Goal: Task Accomplishment & Management: Manage account settings

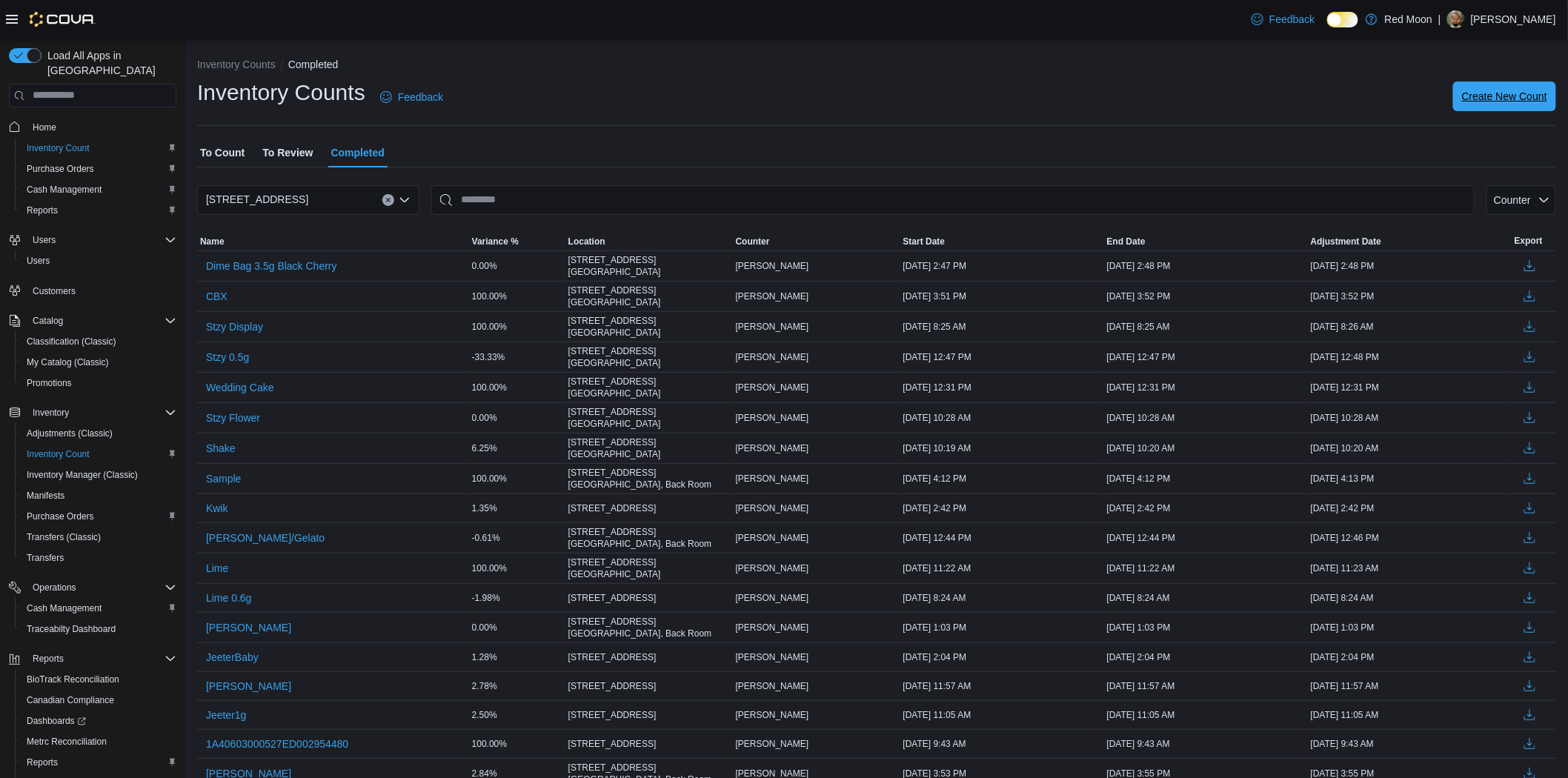
click at [1523, 106] on span "Create New Count" at bounding box center [1504, 96] width 85 height 29
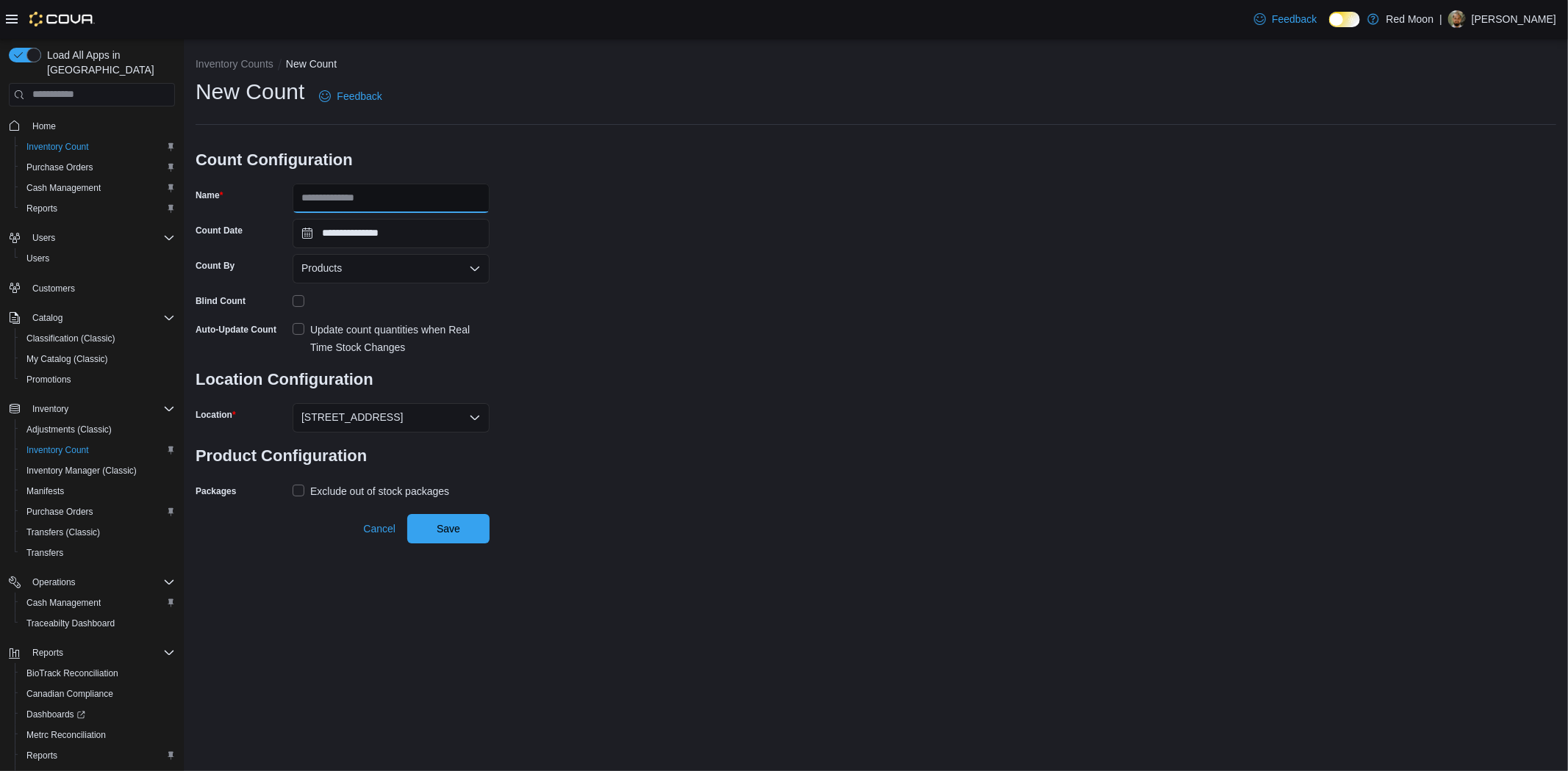
click at [360, 194] on input "Name" at bounding box center [391, 198] width 197 height 29
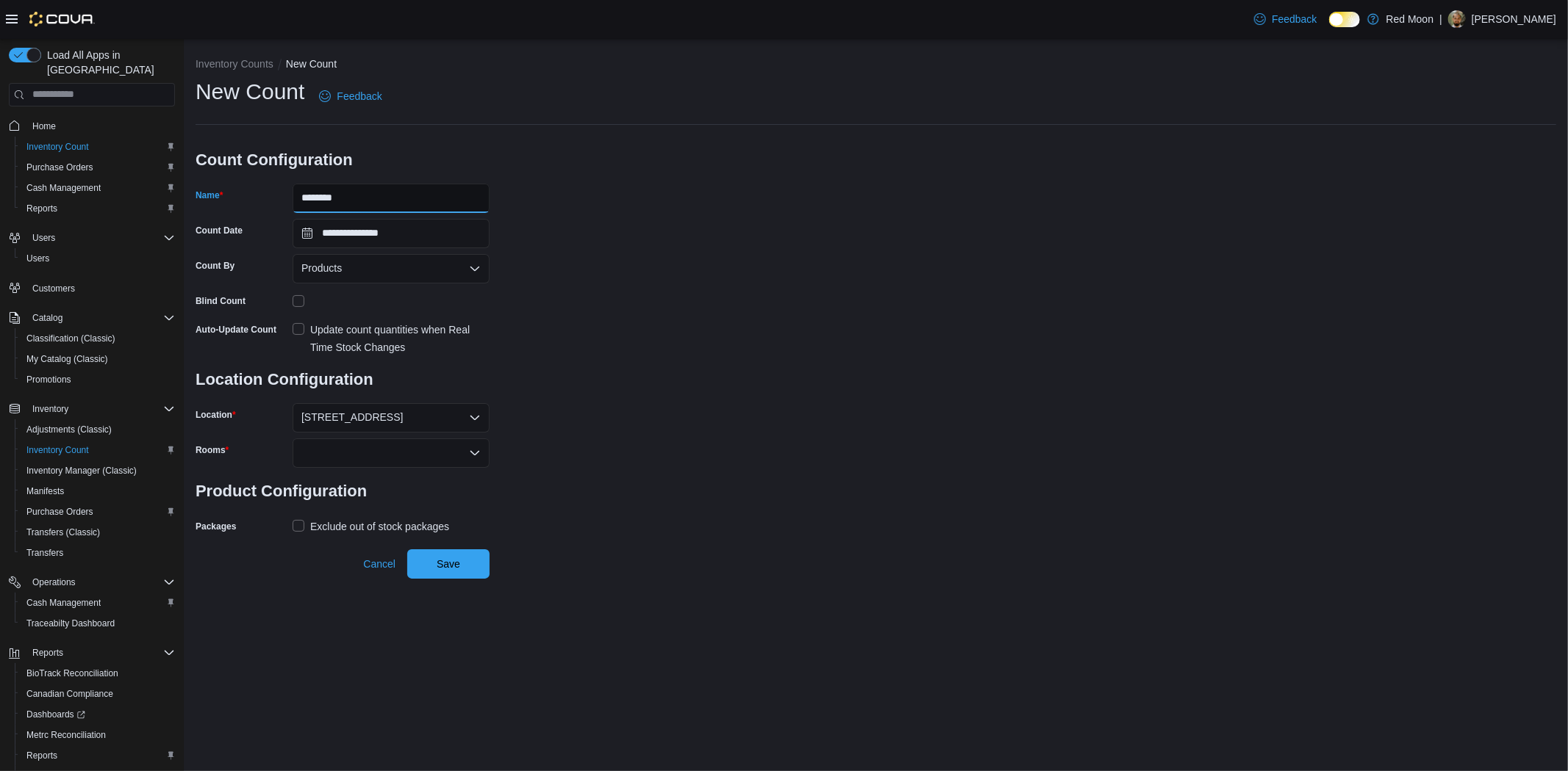
type input "********"
click at [383, 459] on div at bounding box center [391, 453] width 197 height 29
click at [366, 498] on span "Back Room" at bounding box center [391, 499] width 180 height 15
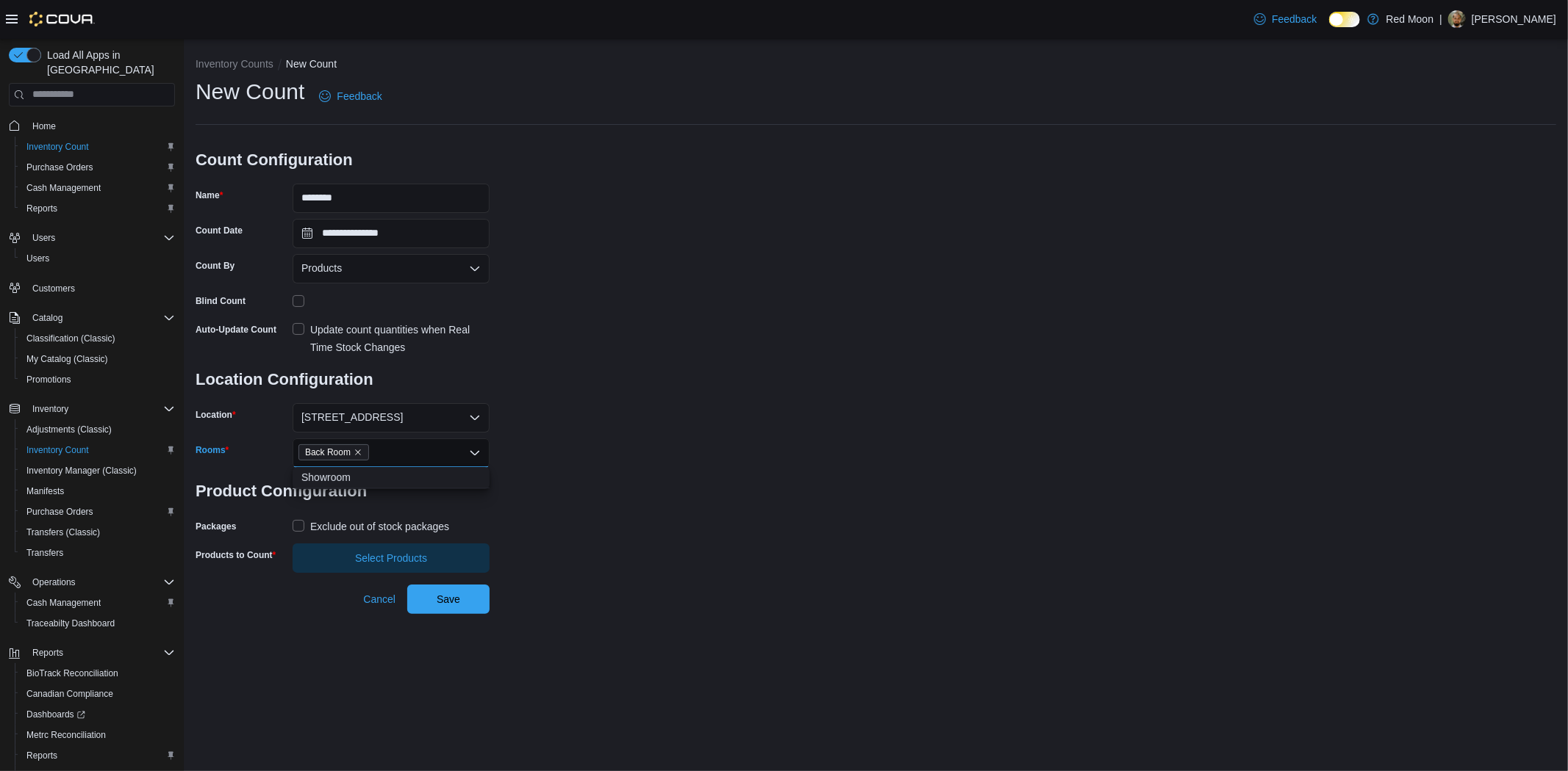
click at [369, 520] on div "Exclude out of stock packages" at bounding box center [380, 527] width 139 height 17
click at [373, 554] on span "Select Products" at bounding box center [391, 558] width 72 height 15
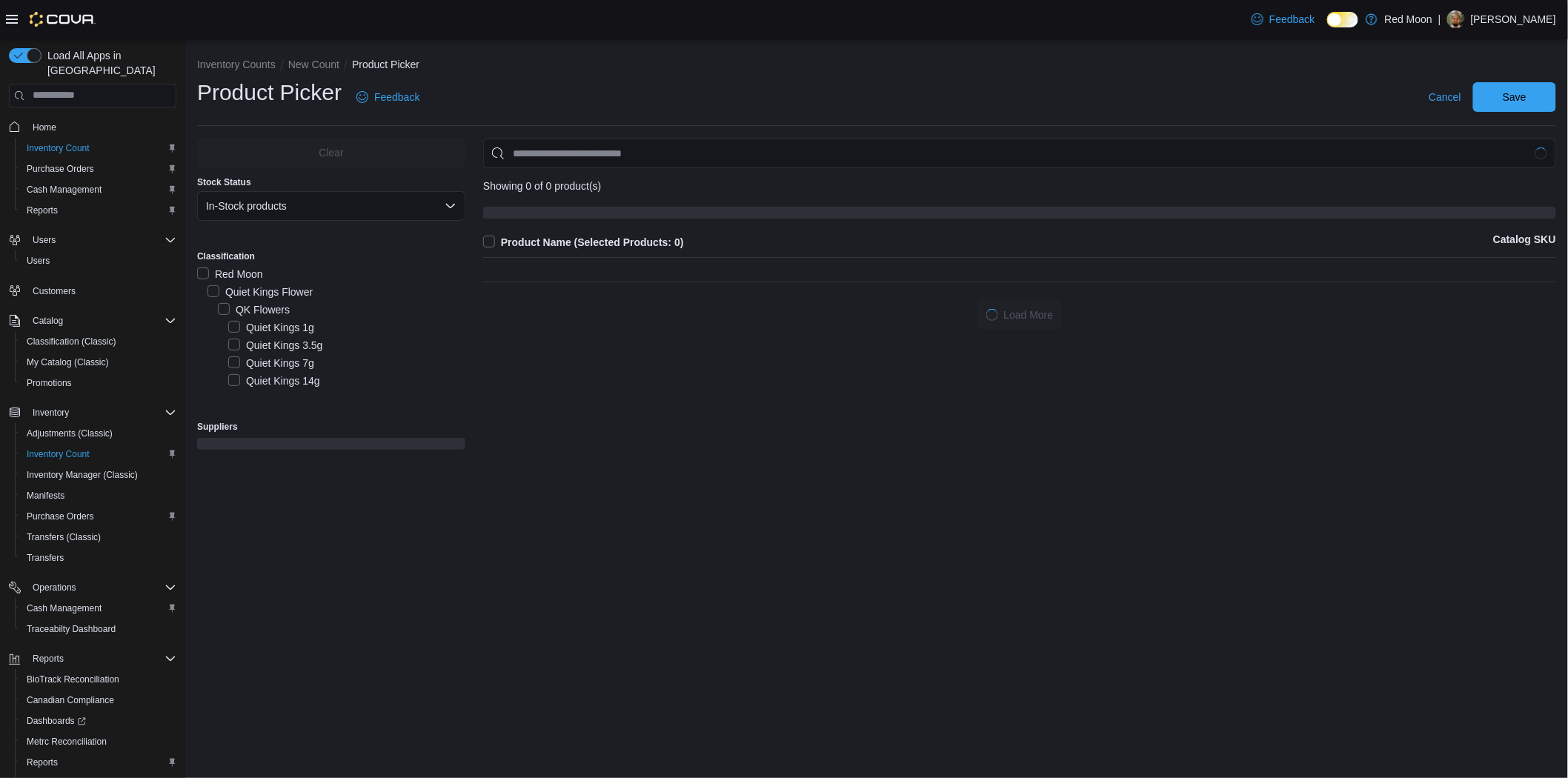
click at [336, 249] on div "Classification Red Moon Quiet Kings Flower QK Flowers Quiet Kings 1g Quiet King…" at bounding box center [331, 321] width 268 height 159
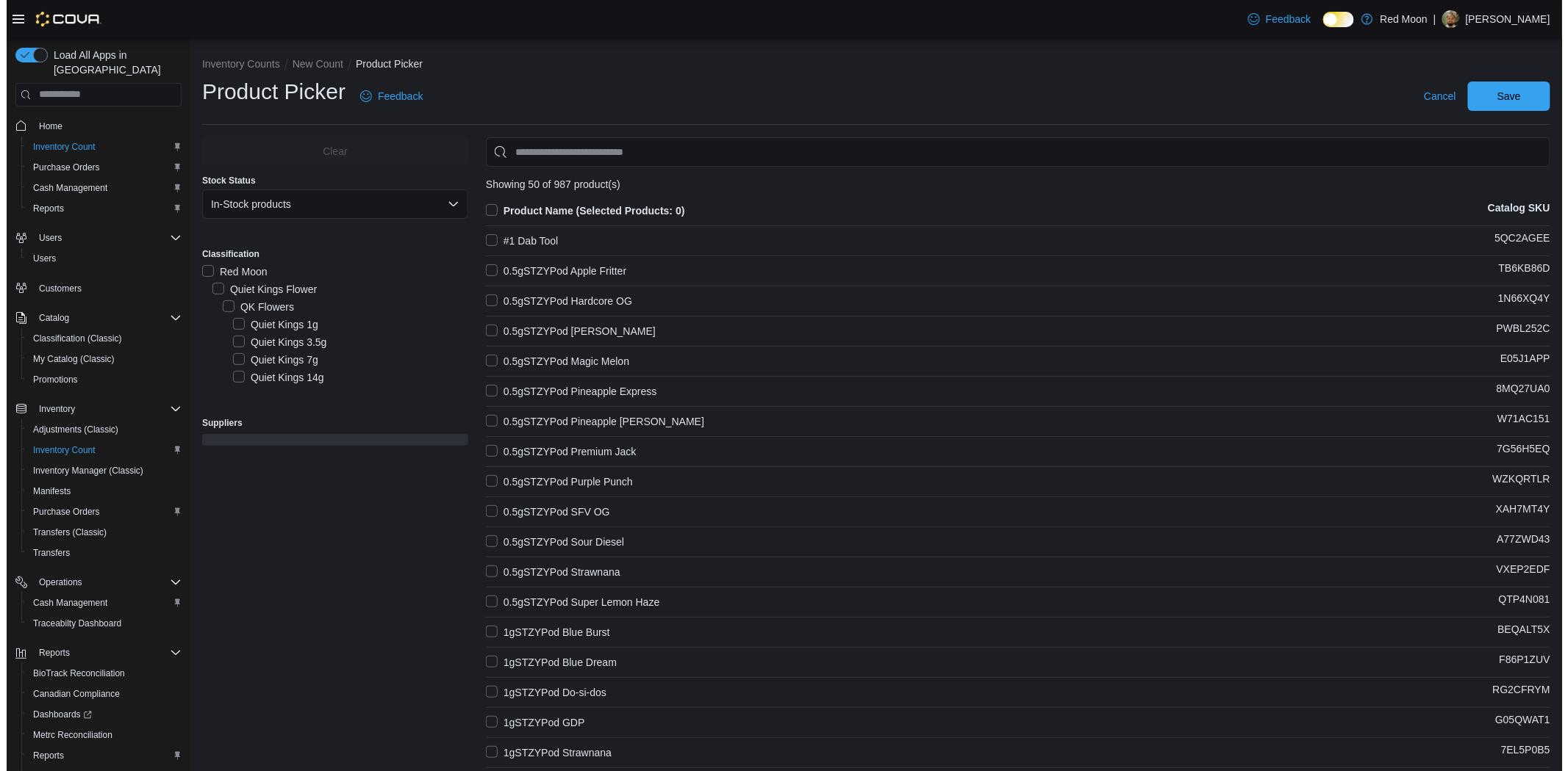
scroll to position [3523, 0]
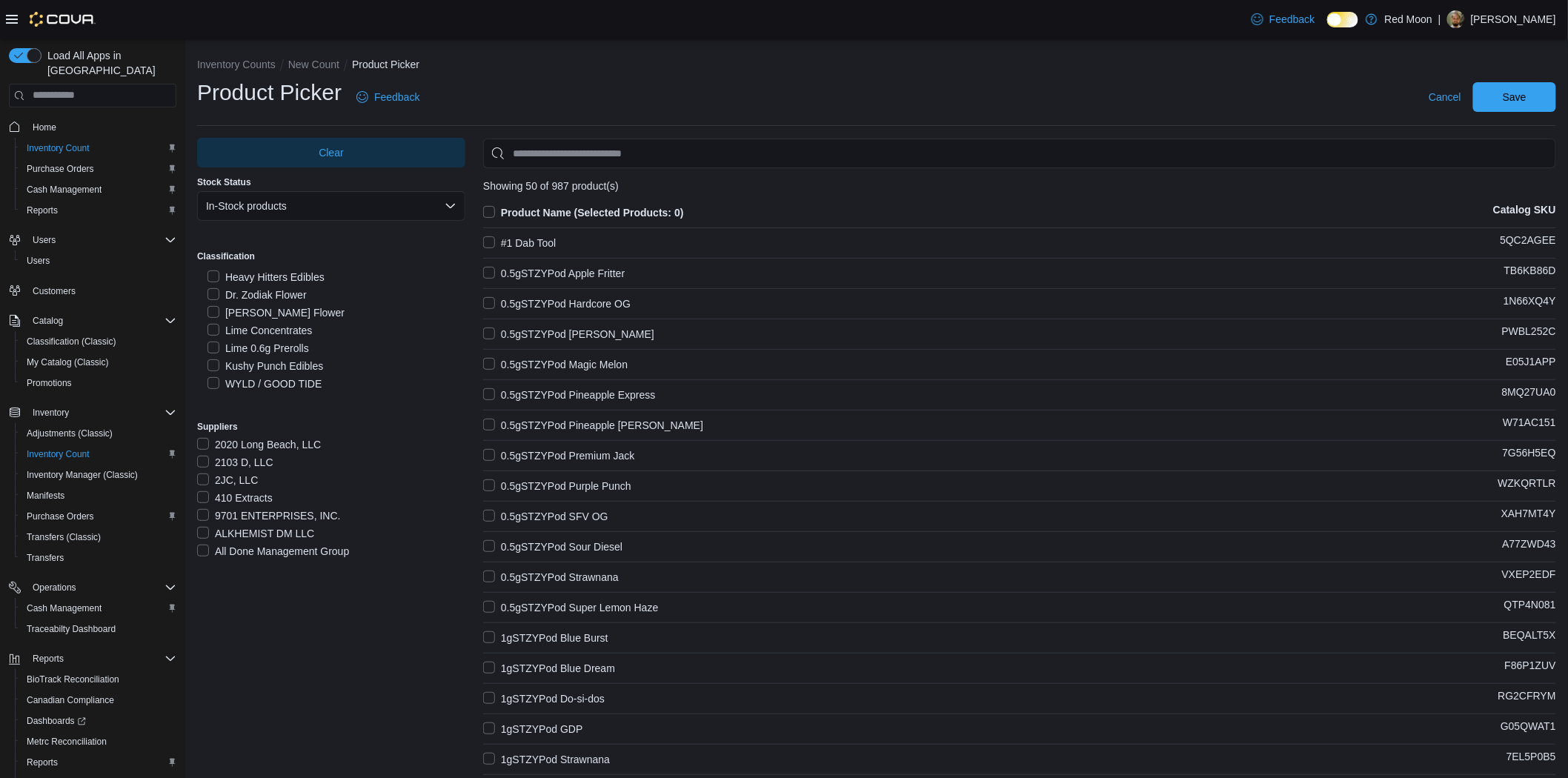
click at [295, 327] on label "Lime Concentrates" at bounding box center [260, 331] width 105 height 17
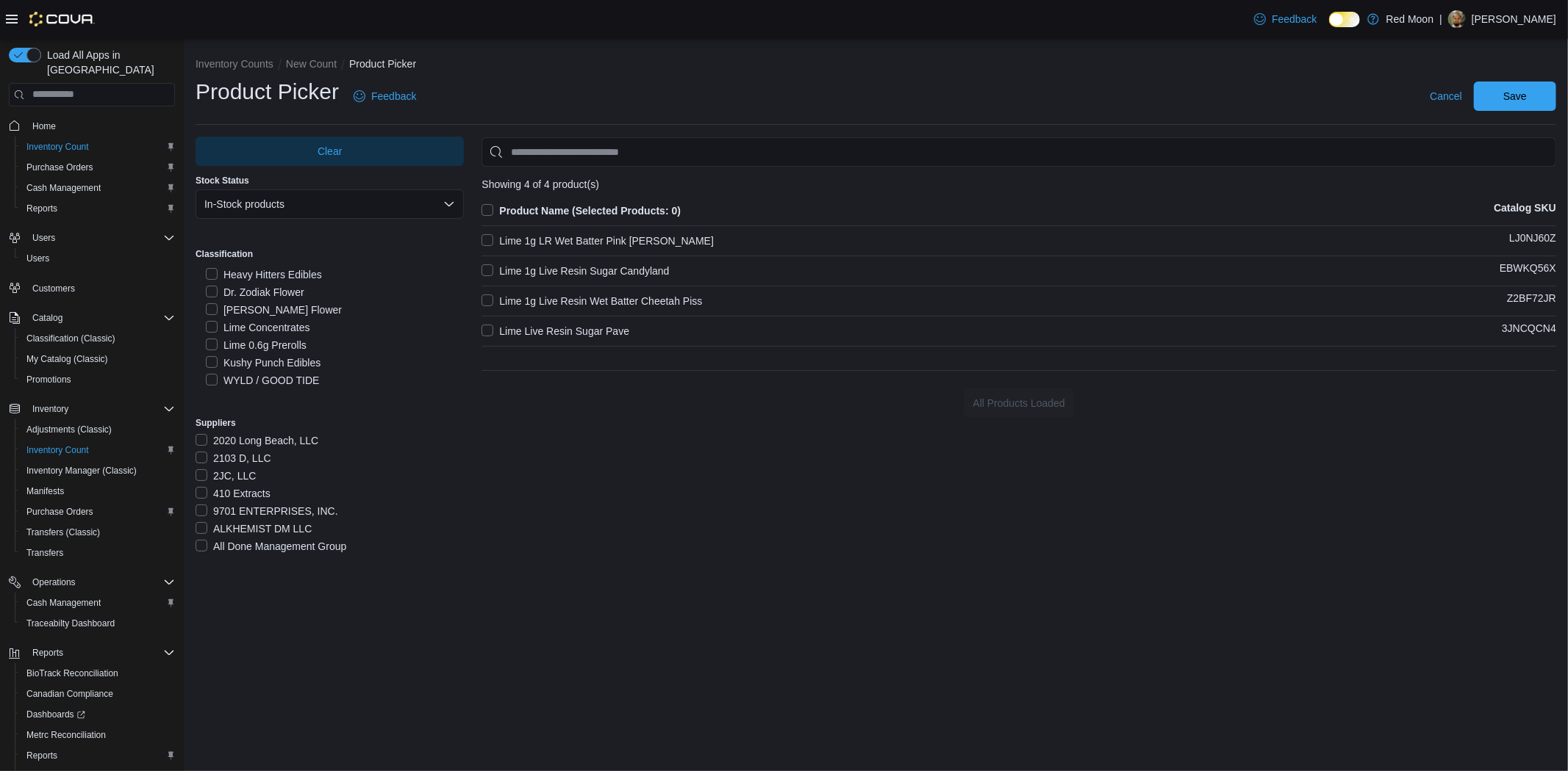
click at [625, 235] on label "Lime 1g LR Wet Batter Pink Runtz" at bounding box center [597, 241] width 232 height 17
click at [616, 269] on label "Lime 1g Live Resin Sugar Candyland" at bounding box center [575, 271] width 188 height 17
click at [613, 302] on label "Lime 1g Live Resin Wet Batter Cheetah Piss" at bounding box center [592, 301] width 221 height 17
click at [600, 324] on label "Lime Live Resin Sugar Pave" at bounding box center [555, 332] width 147 height 17
click at [1501, 102] on span "Save" at bounding box center [1514, 95] width 65 height 29
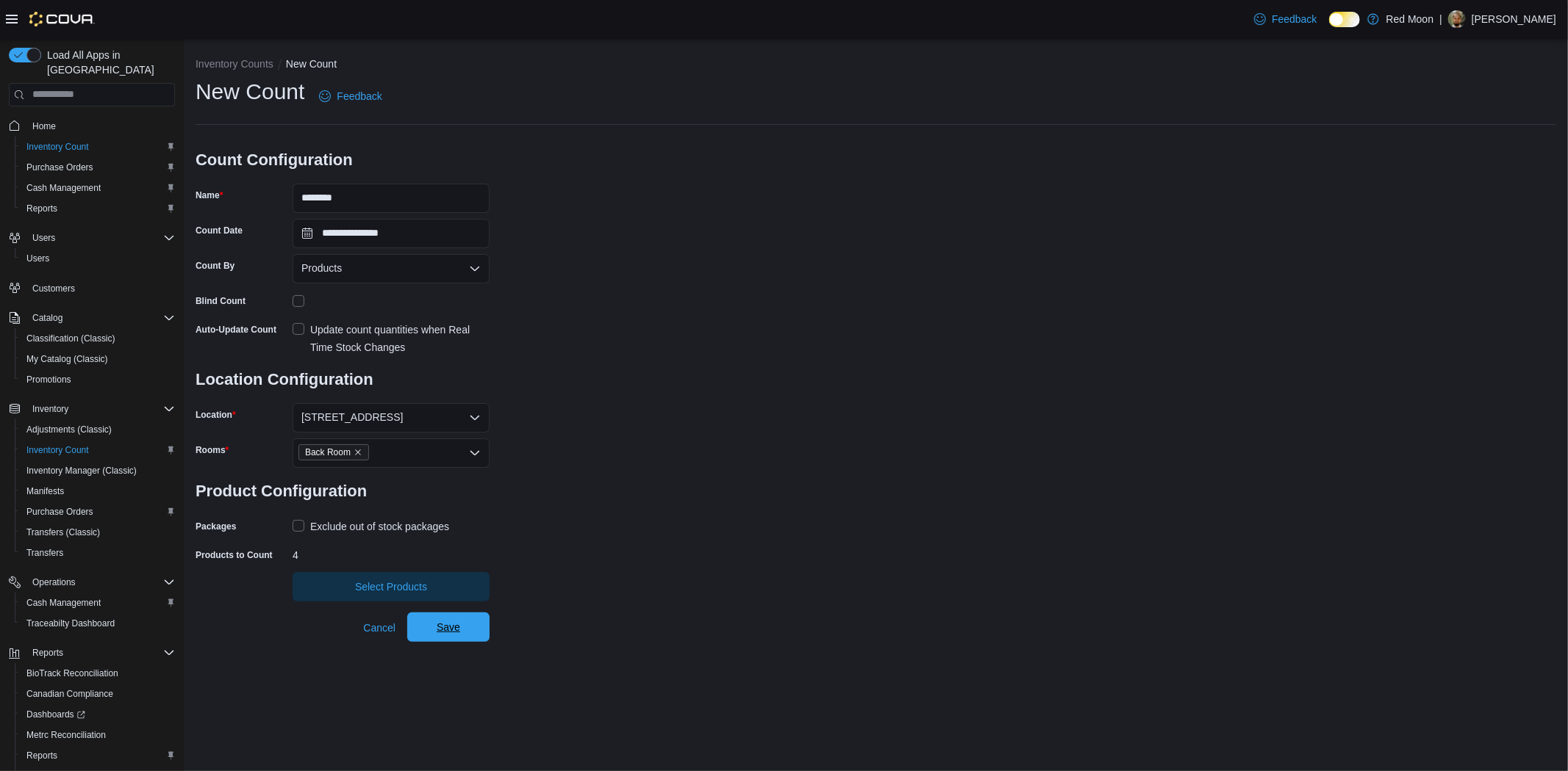
click at [460, 636] on span "Save" at bounding box center [448, 627] width 65 height 29
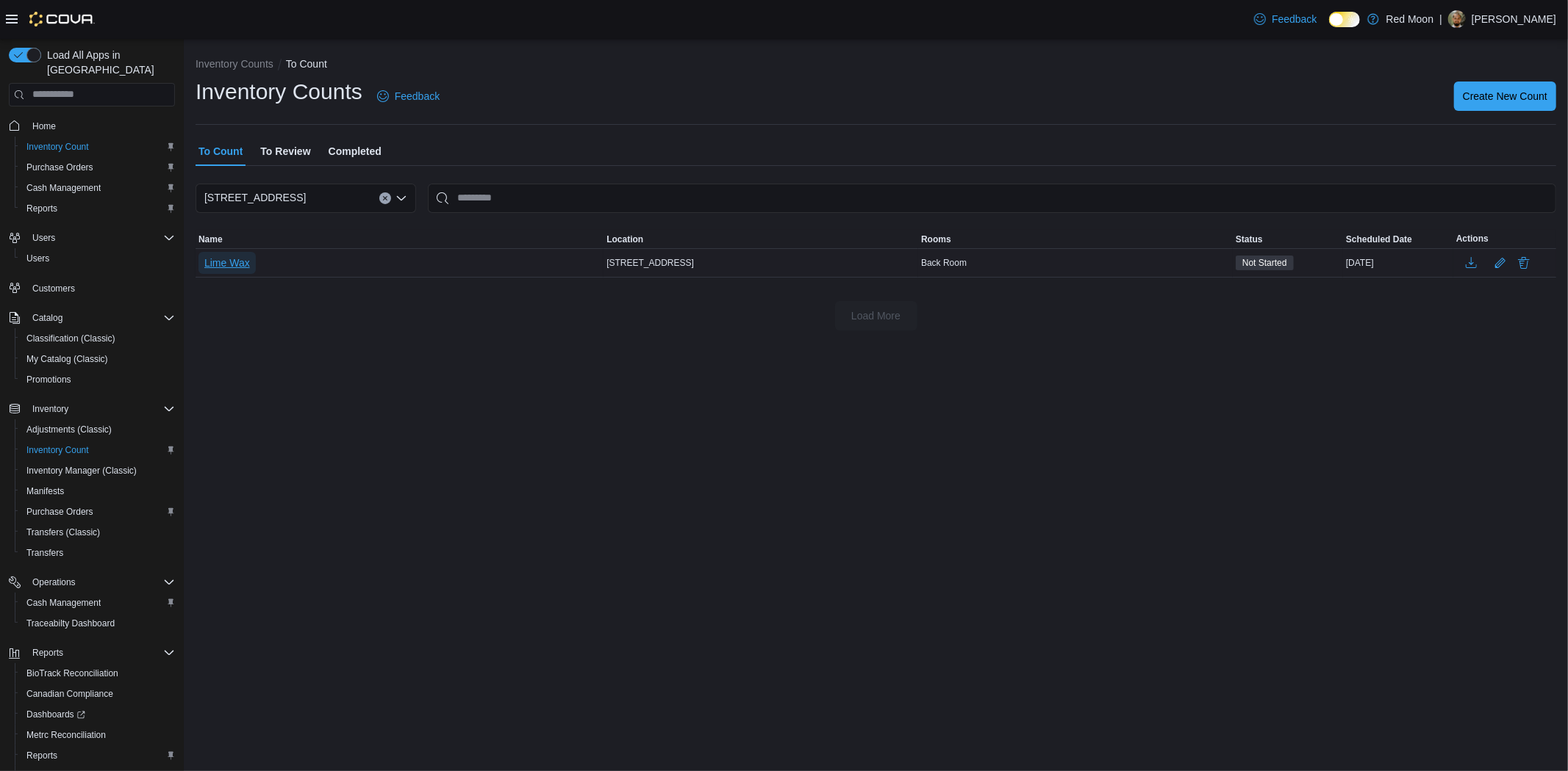
click at [246, 261] on span "Lime Wax" at bounding box center [227, 263] width 46 height 15
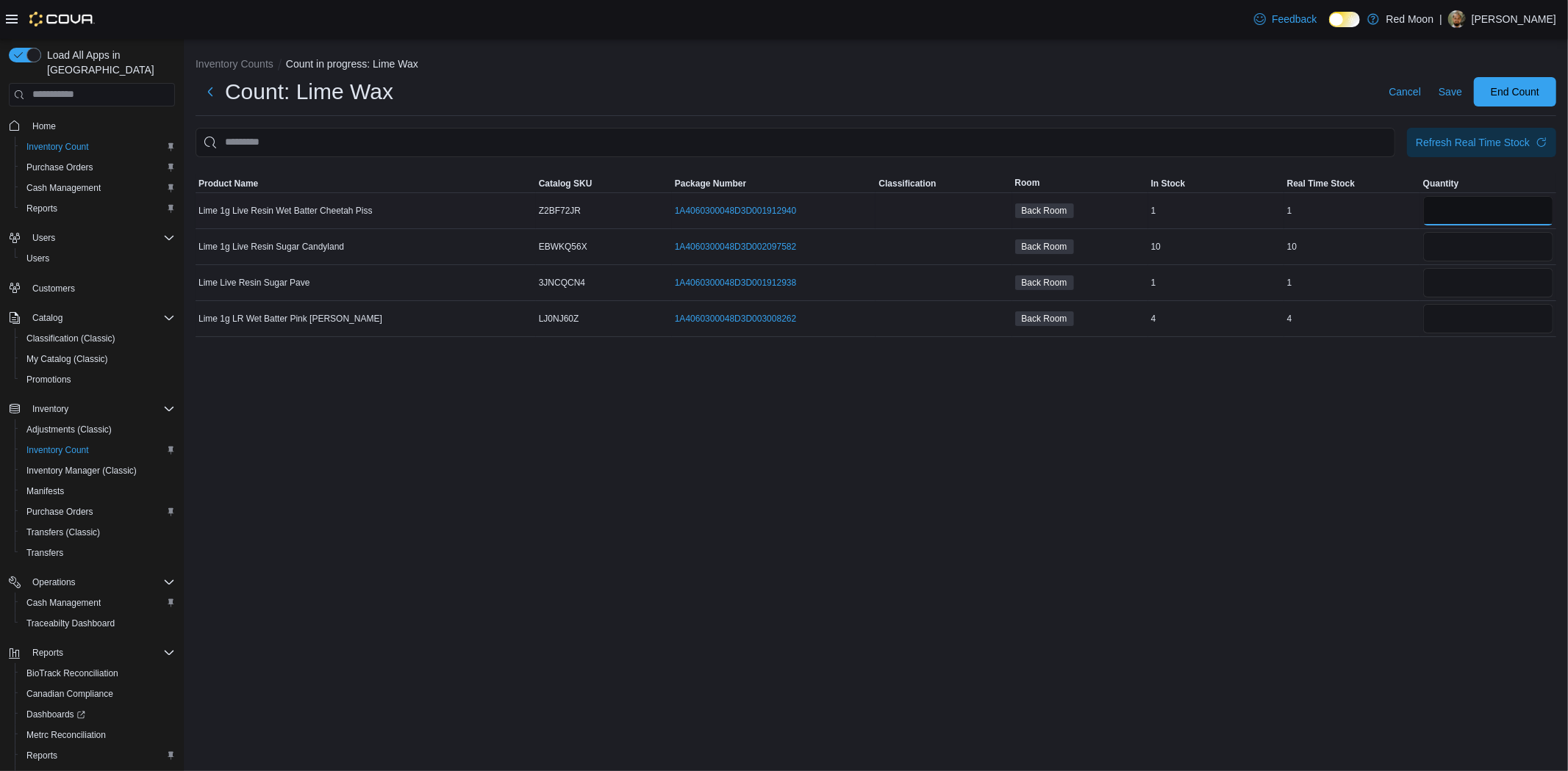
click at [1469, 201] on input "number" at bounding box center [1488, 210] width 130 height 29
type input "*"
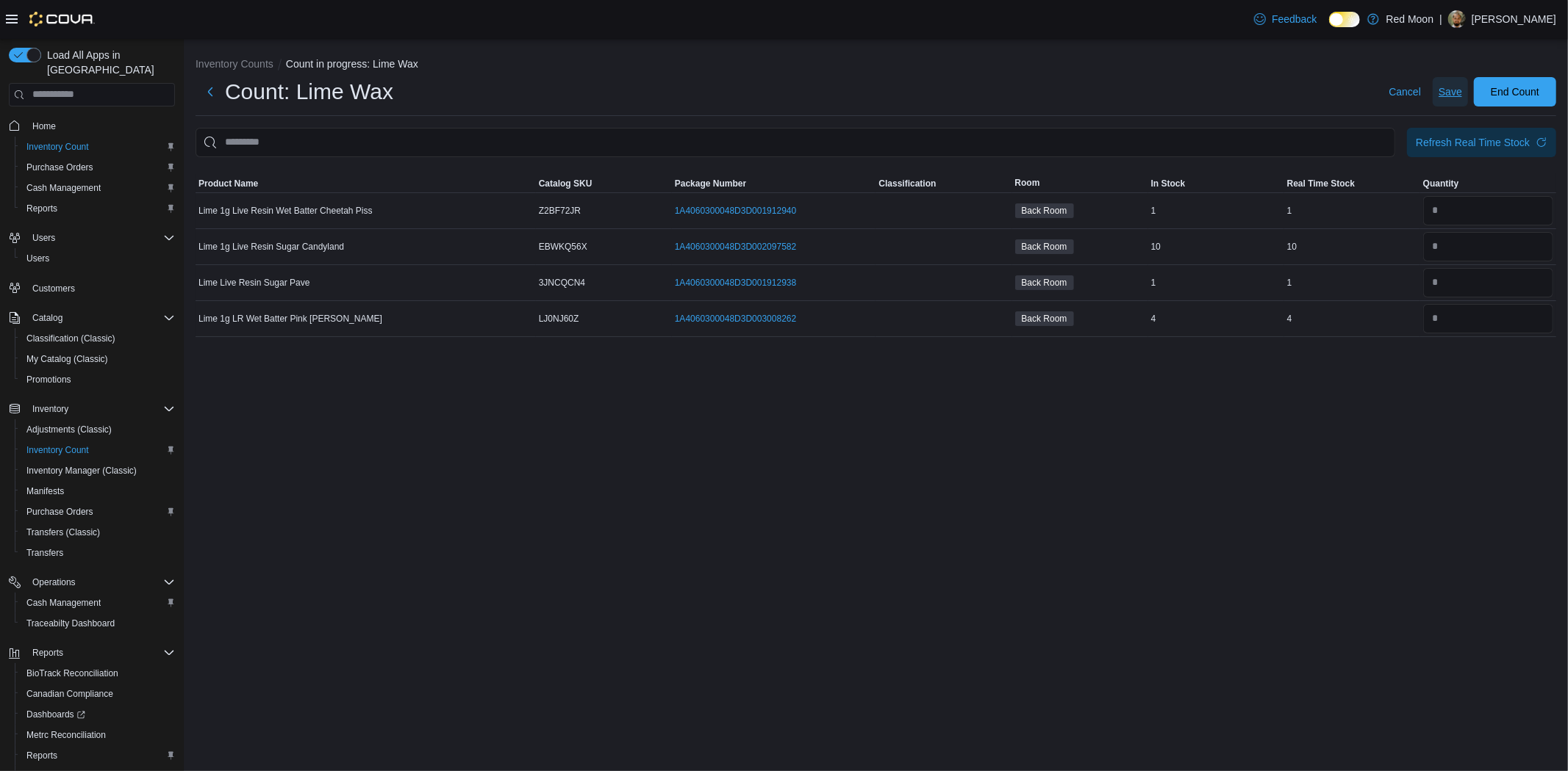
click at [1448, 83] on span "Save" at bounding box center [1451, 91] width 24 height 29
click at [1451, 98] on span "Save" at bounding box center [1451, 91] width 24 height 15
click at [1497, 92] on span "End Count" at bounding box center [1515, 91] width 49 height 15
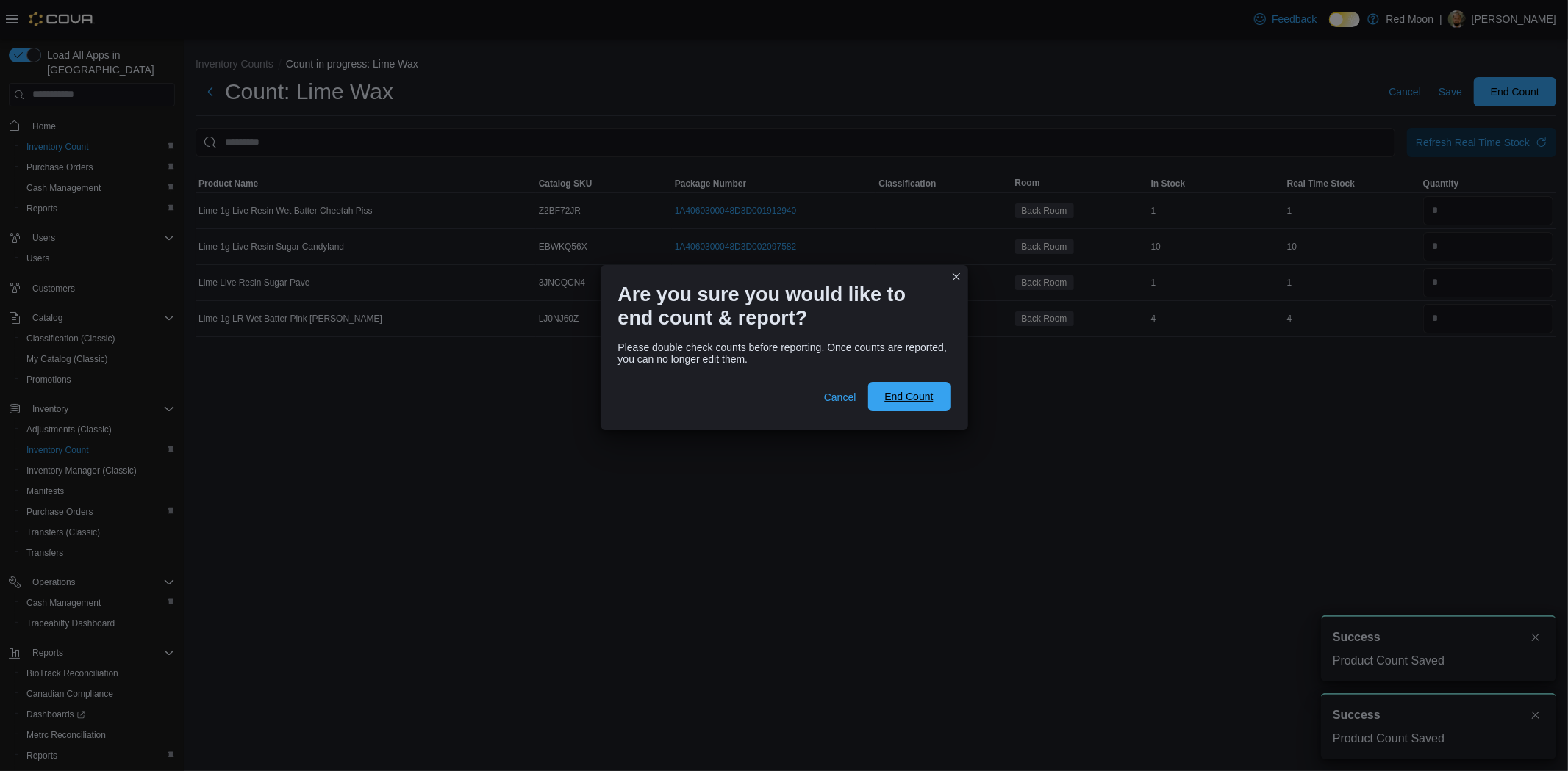
click at [919, 400] on span "End Count" at bounding box center [908, 396] width 49 height 15
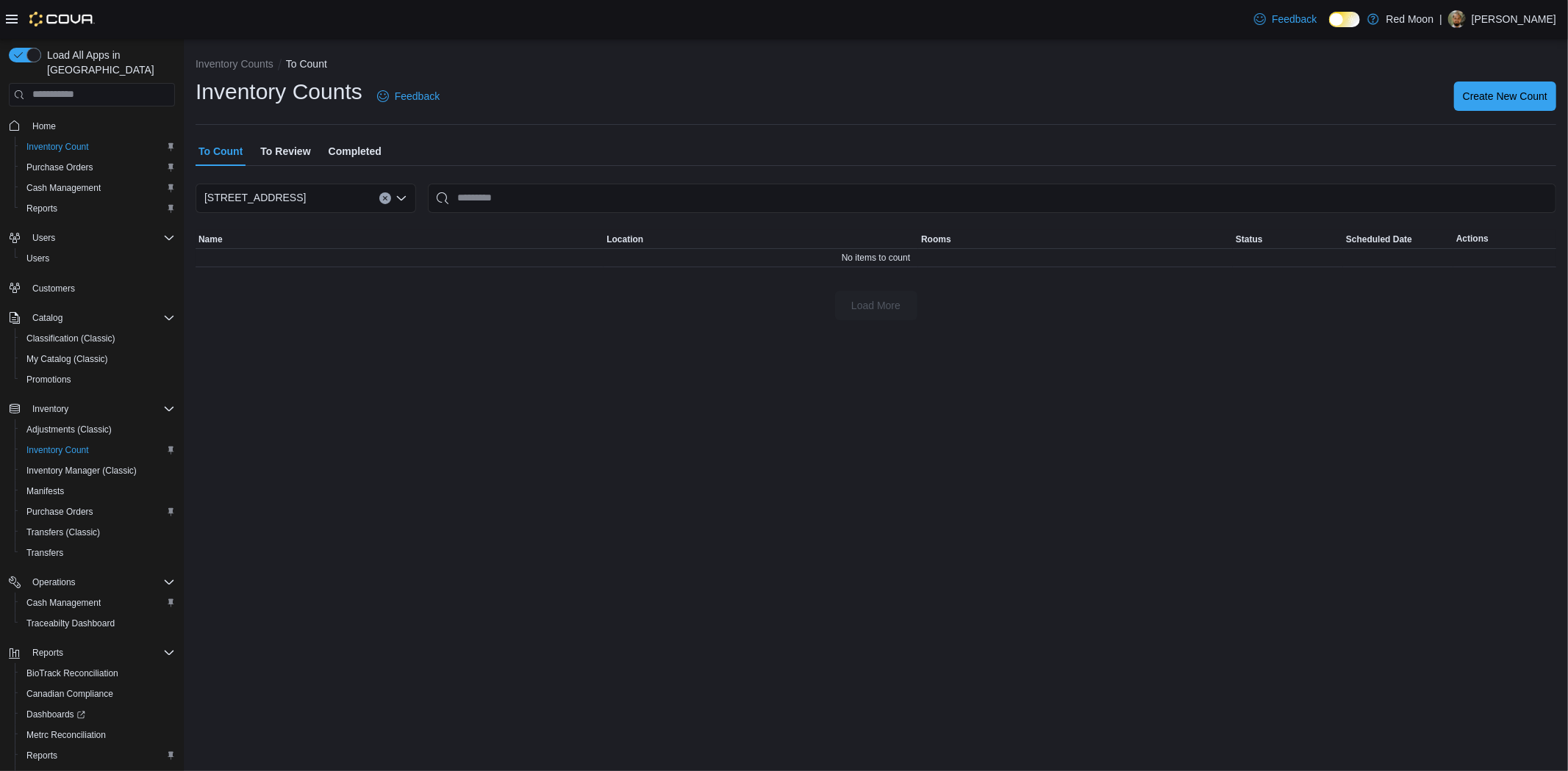
click at [318, 147] on div "To Count To Review Completed" at bounding box center [875, 151] width 1361 height 29
click at [307, 155] on span "To Review" at bounding box center [284, 151] width 50 height 29
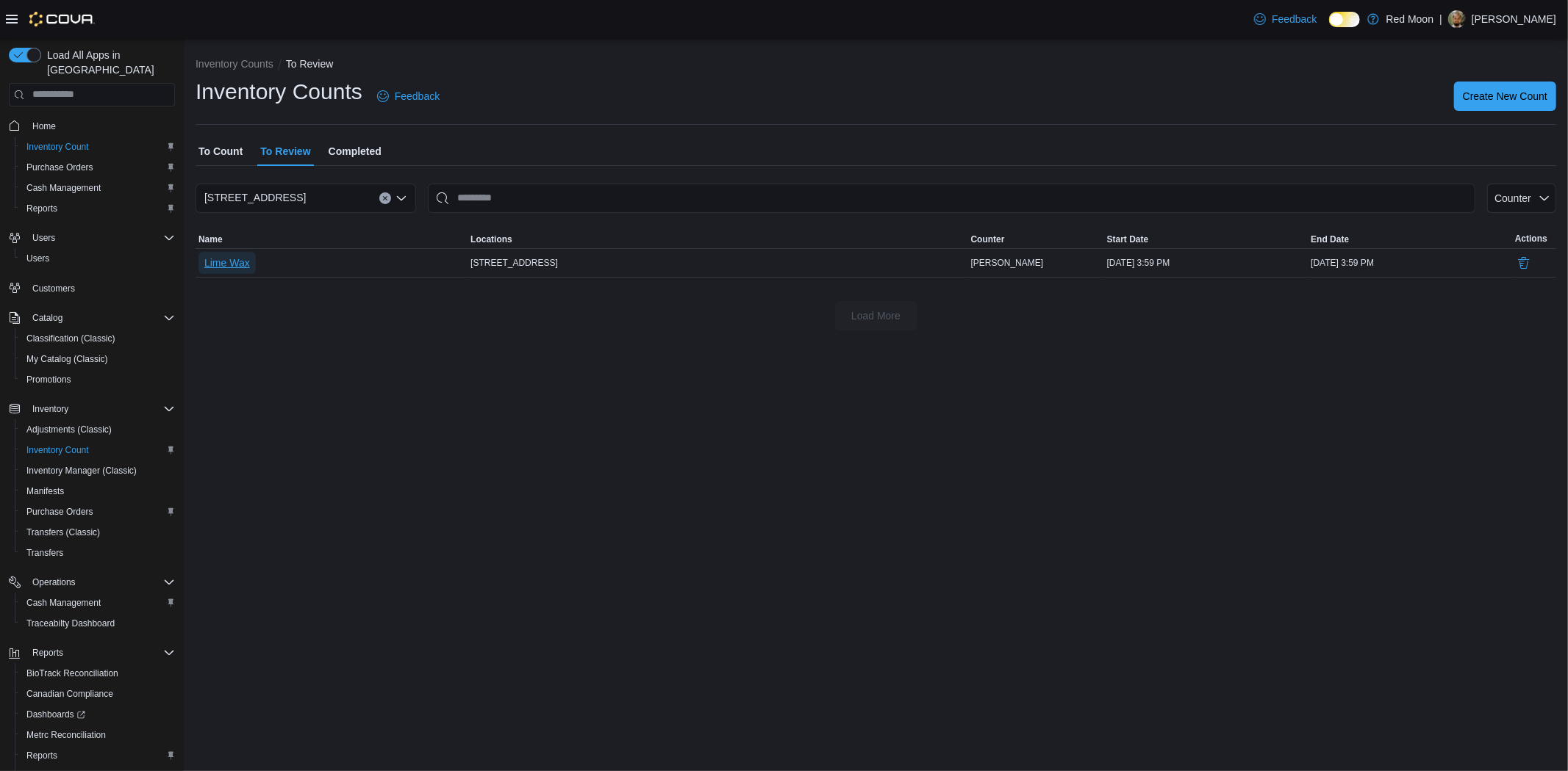
click at [248, 260] on span "Lime Wax" at bounding box center [227, 263] width 46 height 15
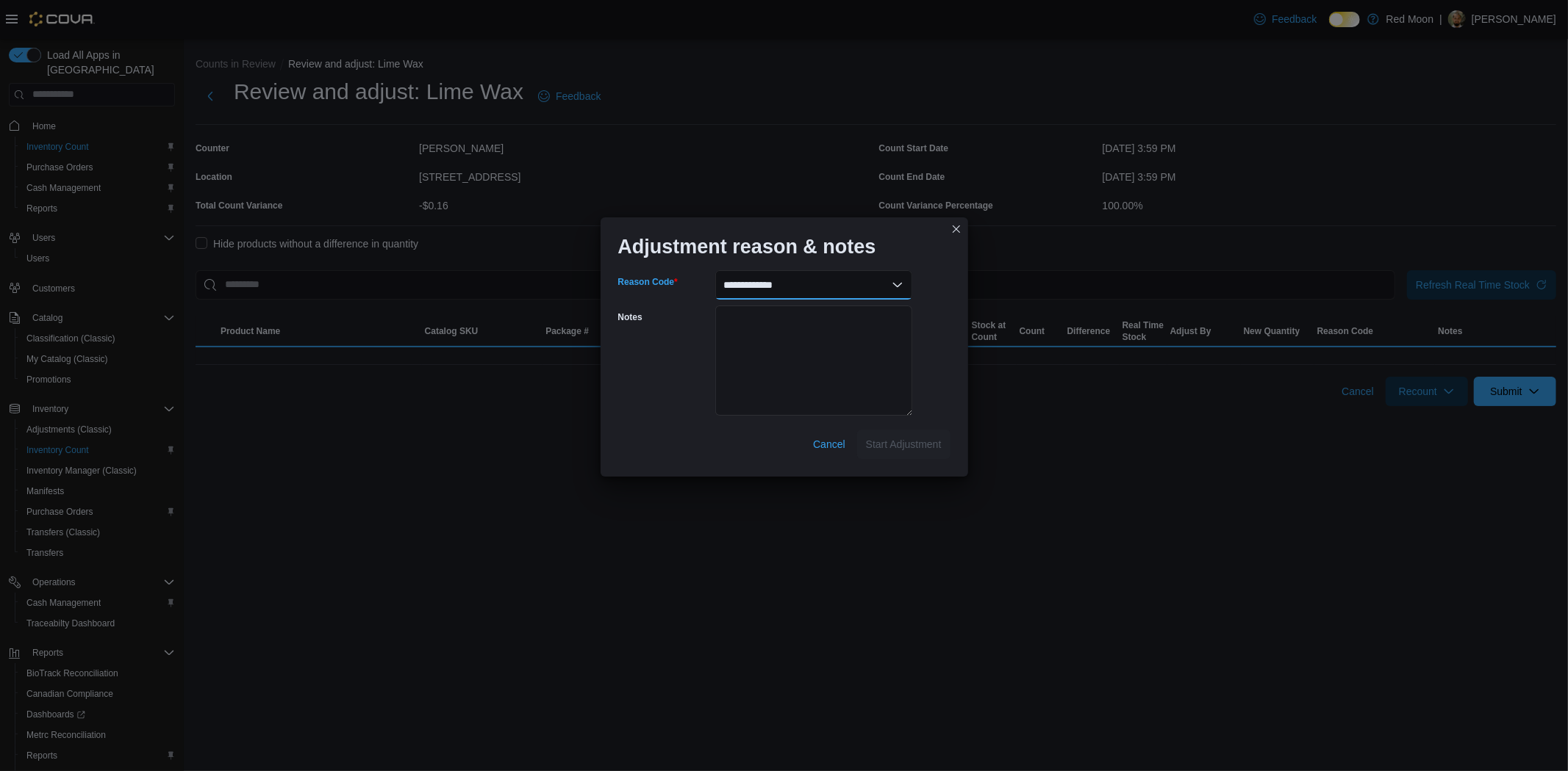
click at [850, 294] on select "**********" at bounding box center [814, 284] width 197 height 29
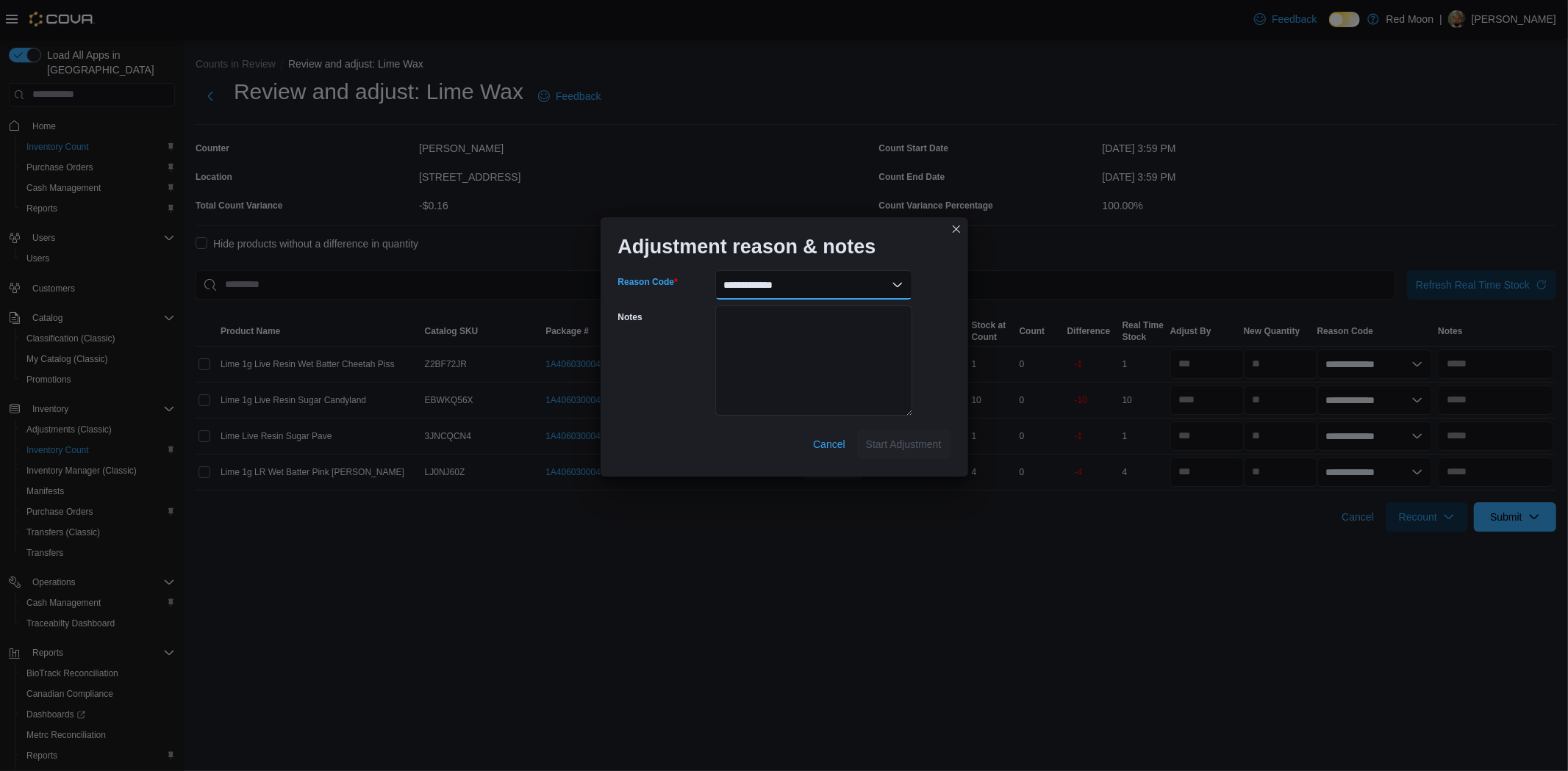
select select "**********"
click at [715, 270] on select "**********" at bounding box center [814, 284] width 197 height 29
click at [756, 343] on textarea "Notes" at bounding box center [814, 361] width 197 height 110
click at [741, 328] on textarea "**********" at bounding box center [814, 361] width 197 height 110
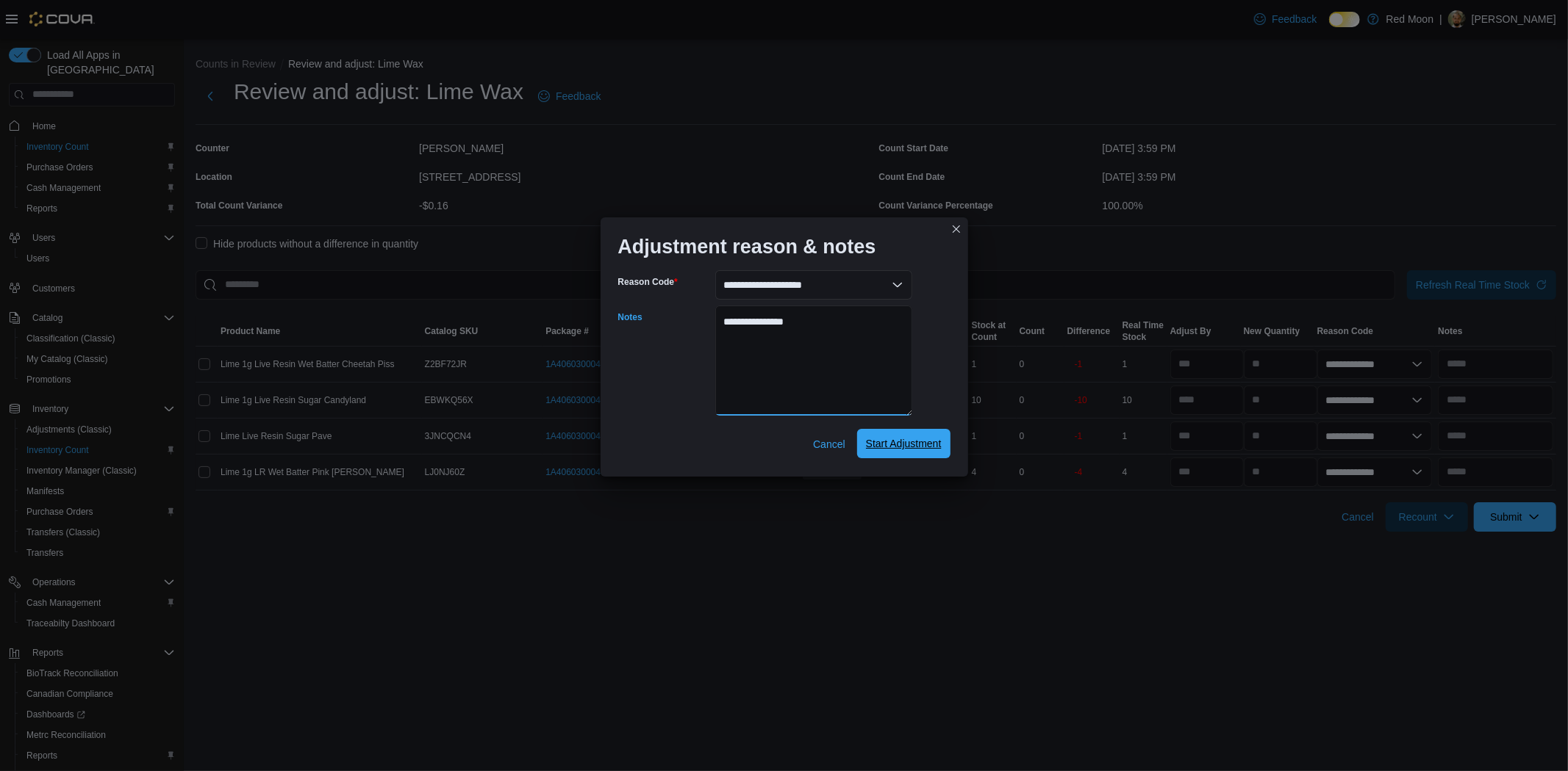
type textarea "**********"
click at [895, 439] on span "Start Adjustment" at bounding box center [904, 443] width 76 height 15
select select "**********"
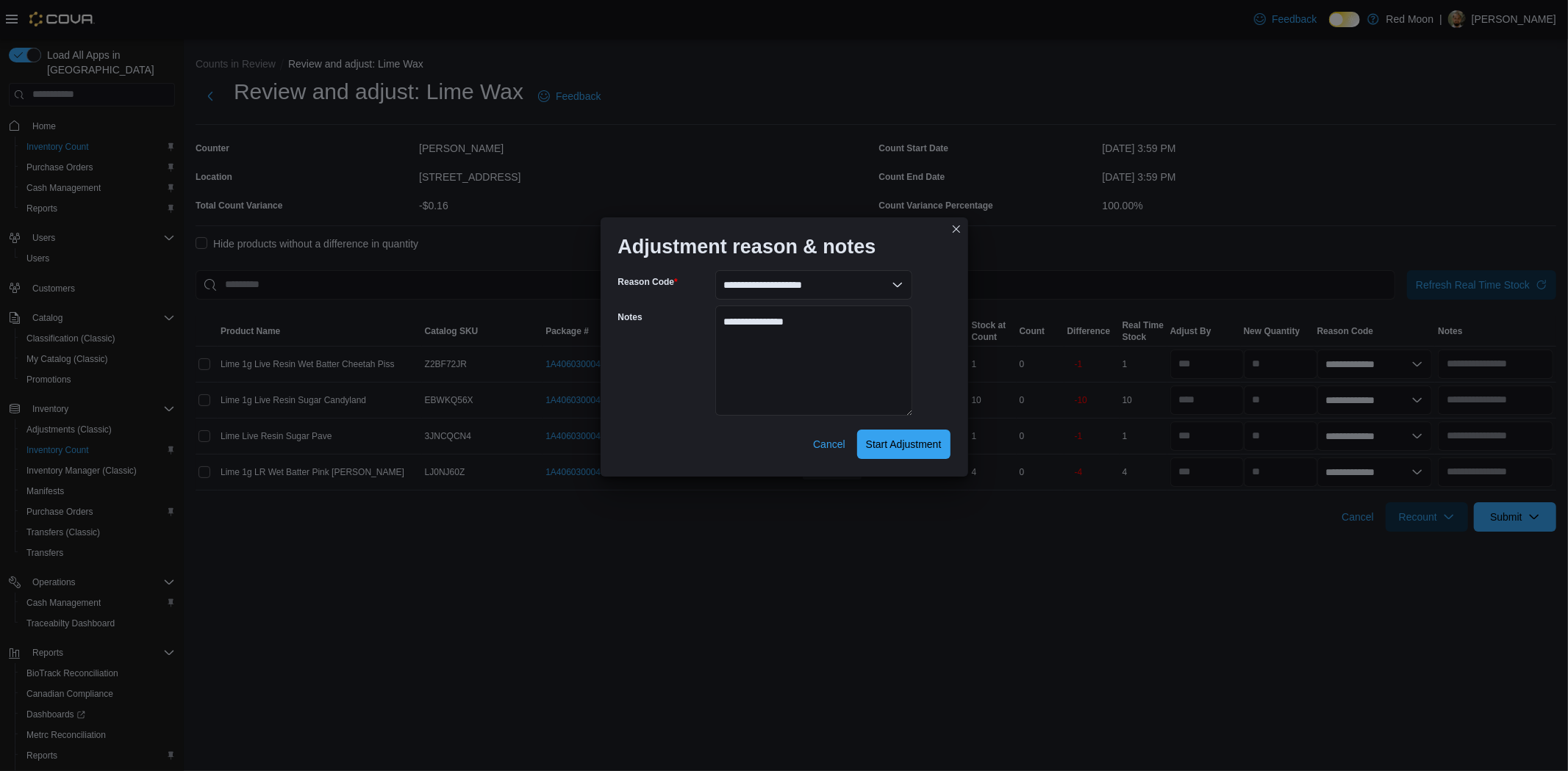
select select "**********"
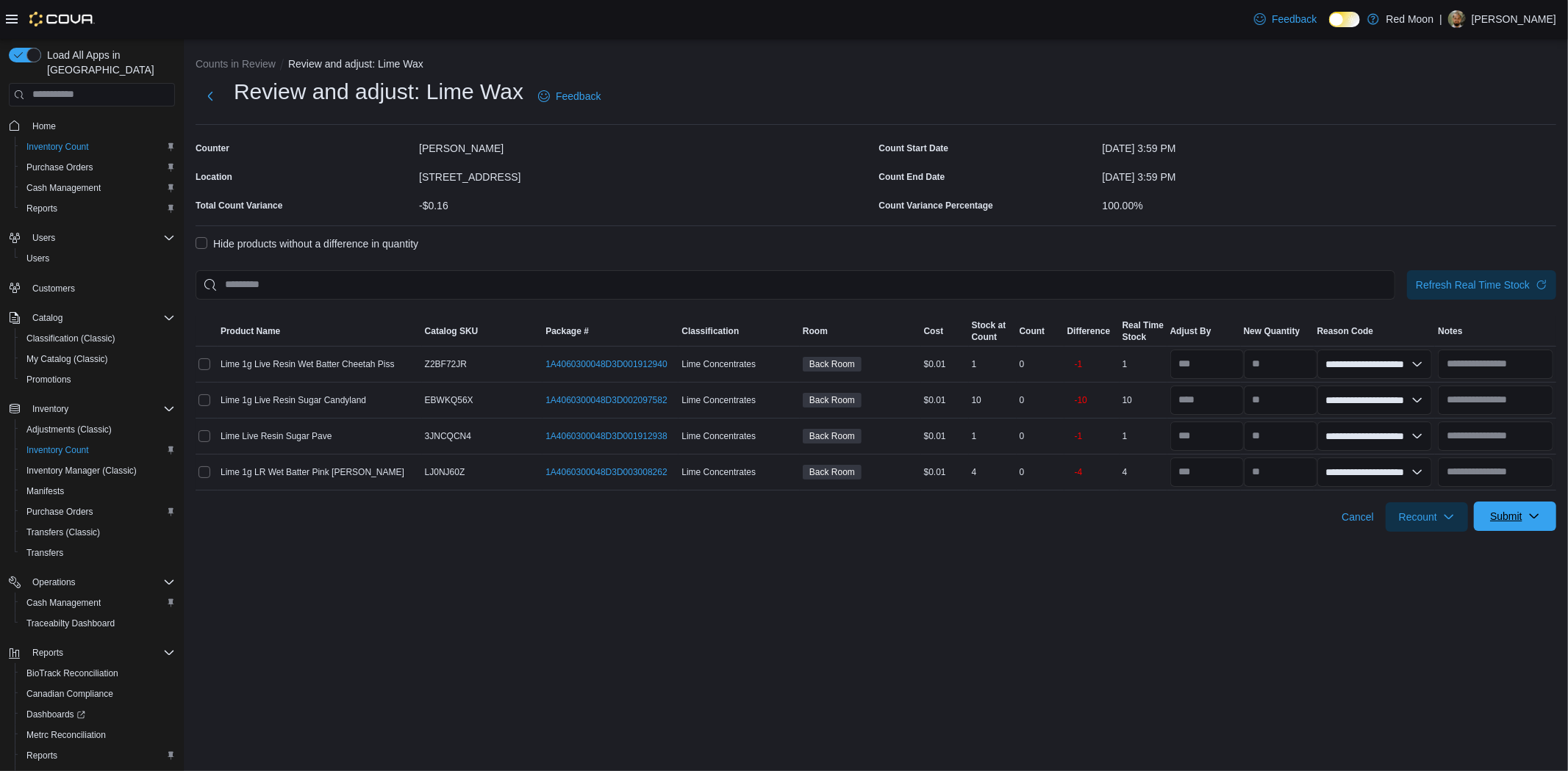
click at [1488, 526] on span "Submit" at bounding box center [1514, 516] width 65 height 29
click at [1477, 546] on span "Submit Adjustments" at bounding box center [1470, 553] width 91 height 15
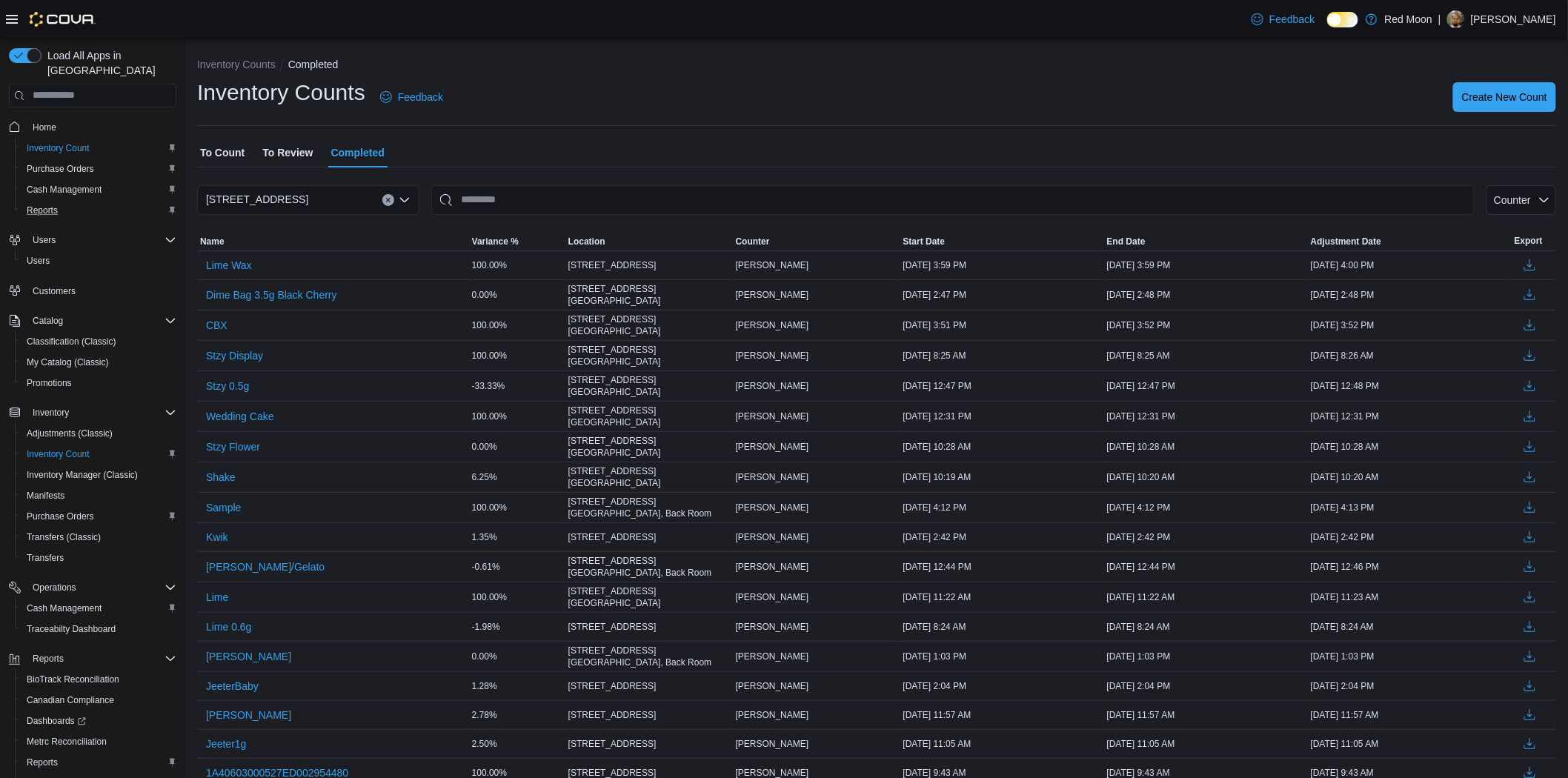
click at [64, 203] on button "Reports" at bounding box center [98, 211] width 168 height 21
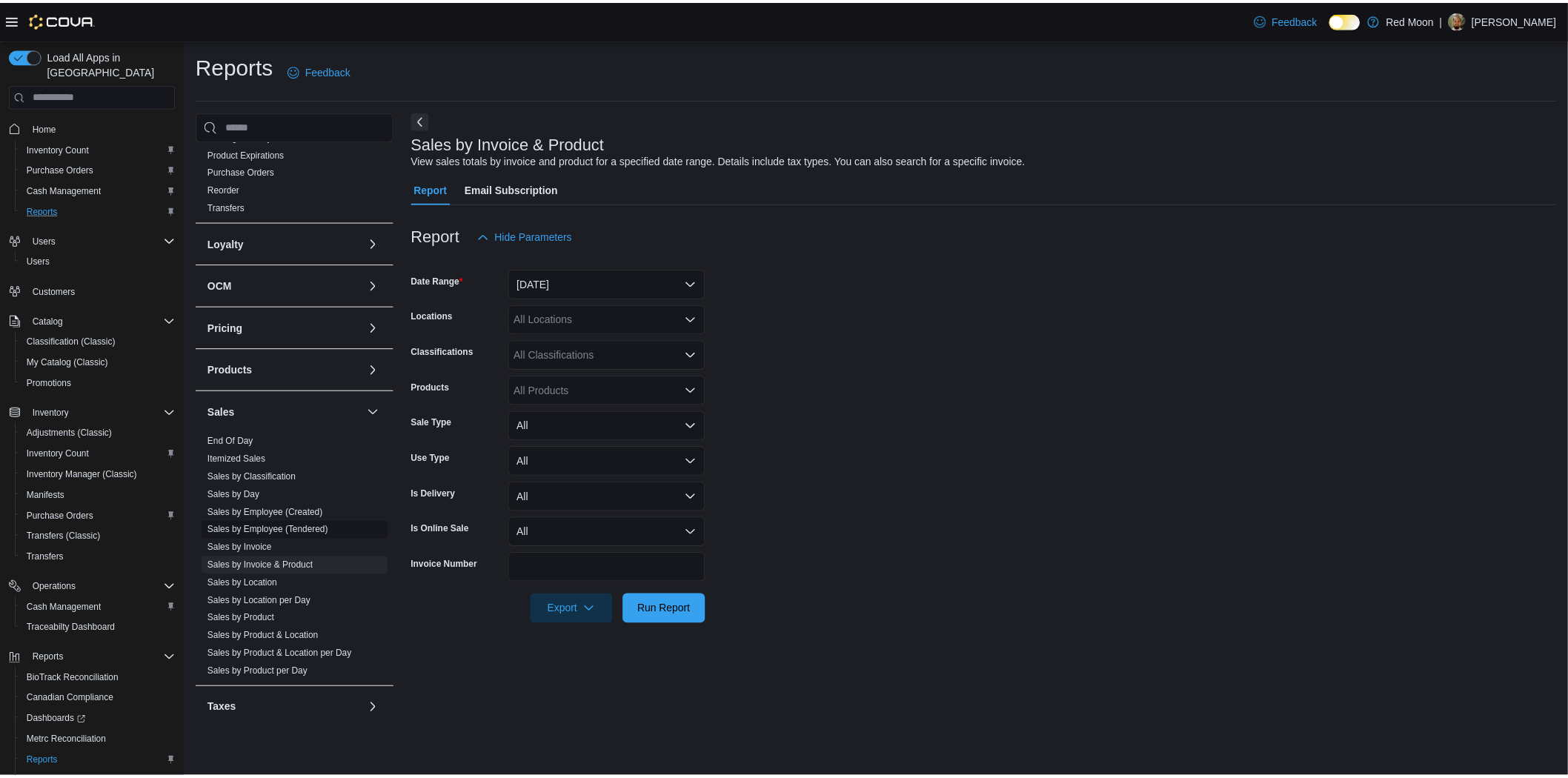
scroll to position [412, 0]
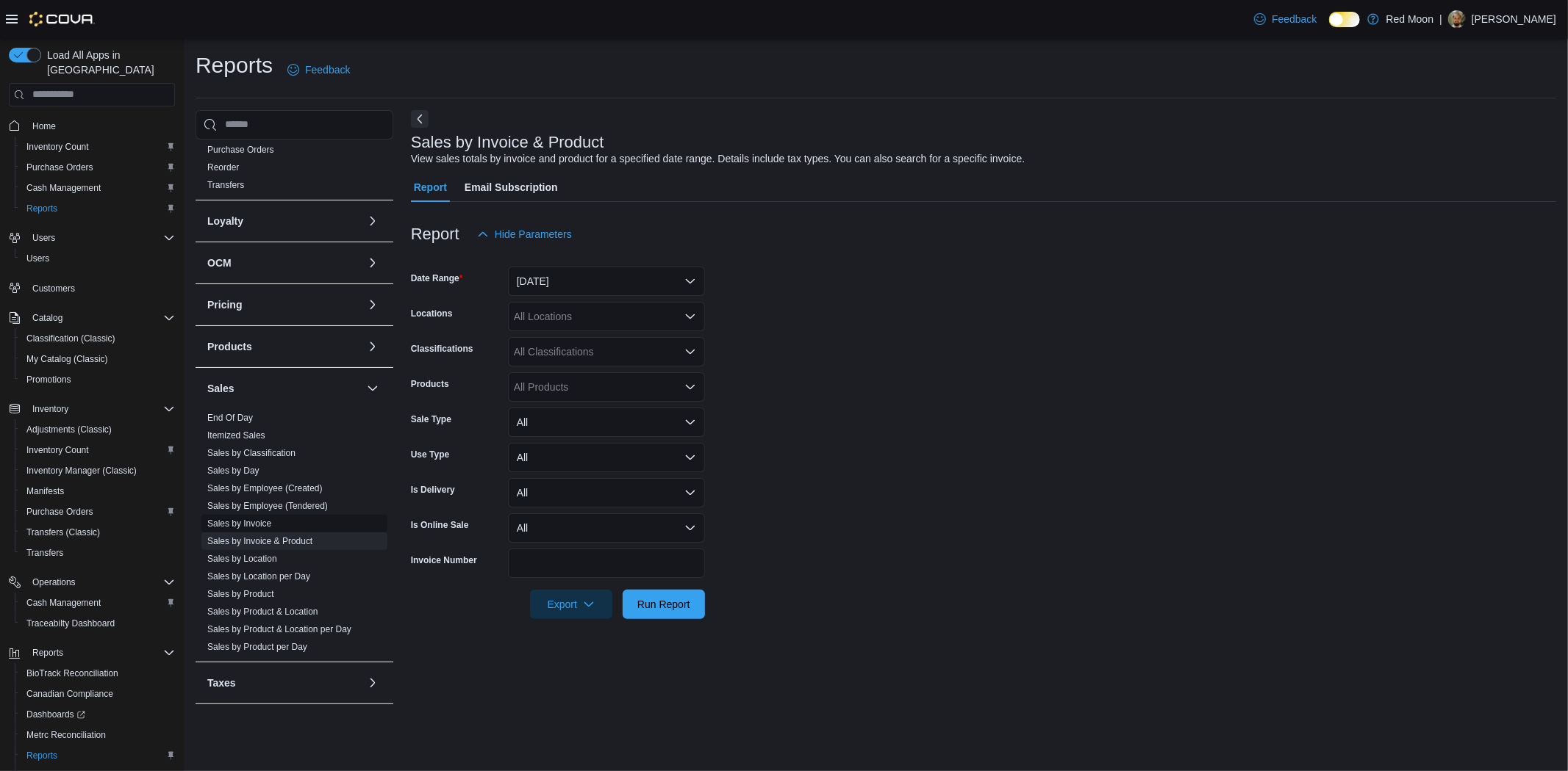
click at [272, 519] on span "Sales by Invoice" at bounding box center [295, 524] width 186 height 17
click at [217, 526] on link "Sales by Invoice" at bounding box center [239, 524] width 64 height 10
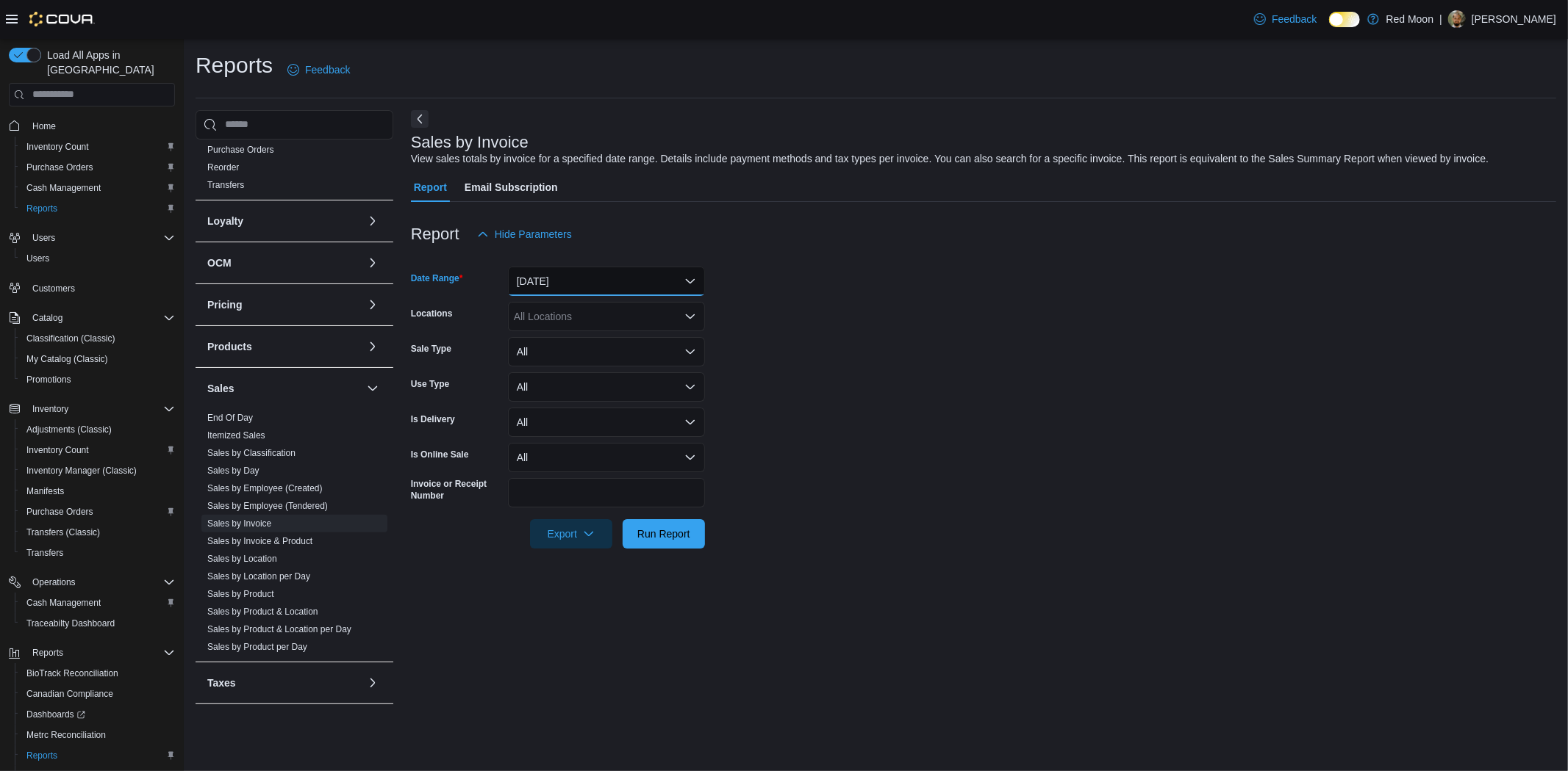
click at [567, 269] on button "Yesterday" at bounding box center [607, 281] width 197 height 29
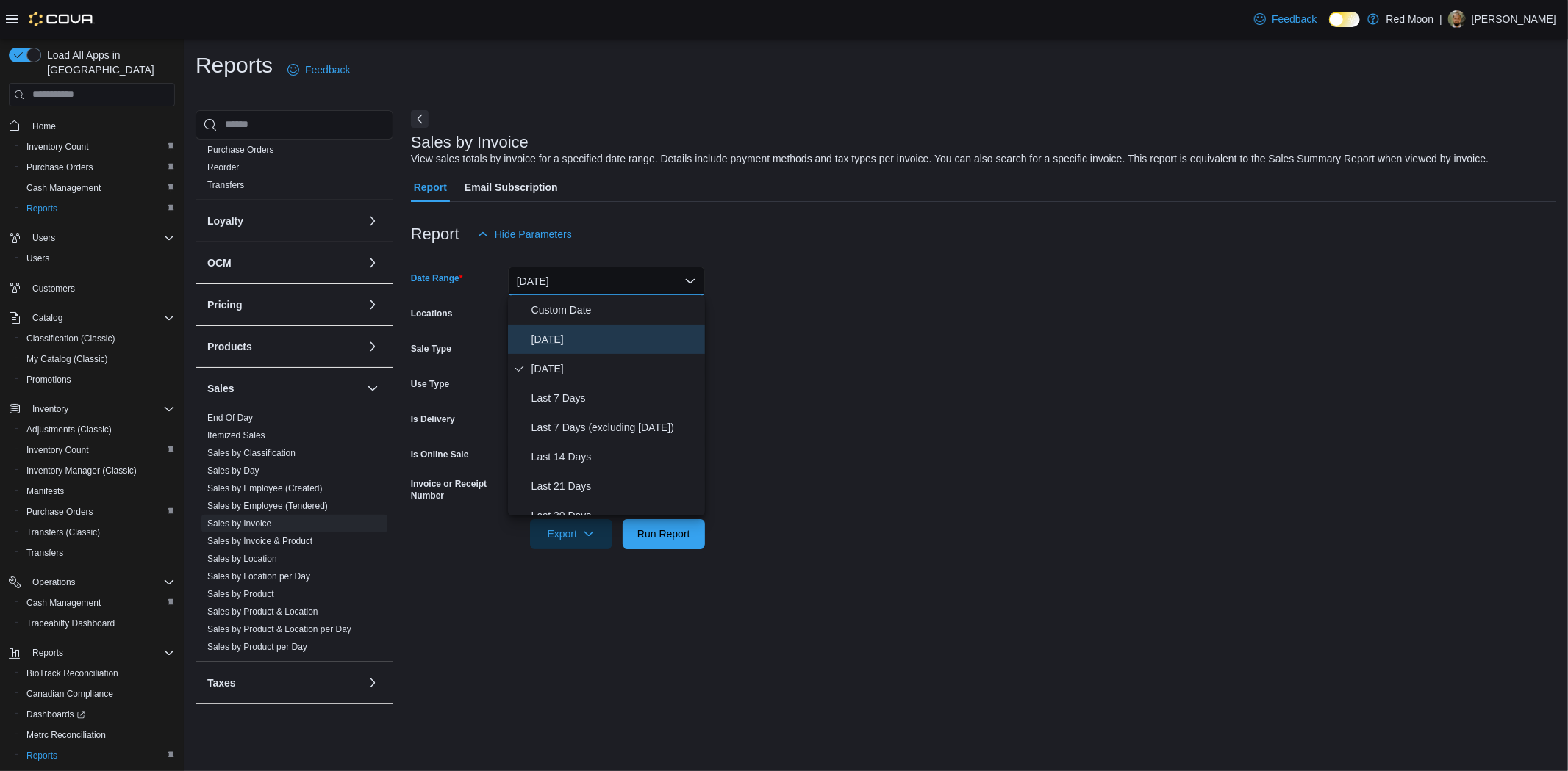
click at [578, 343] on span "Today" at bounding box center [615, 339] width 168 height 17
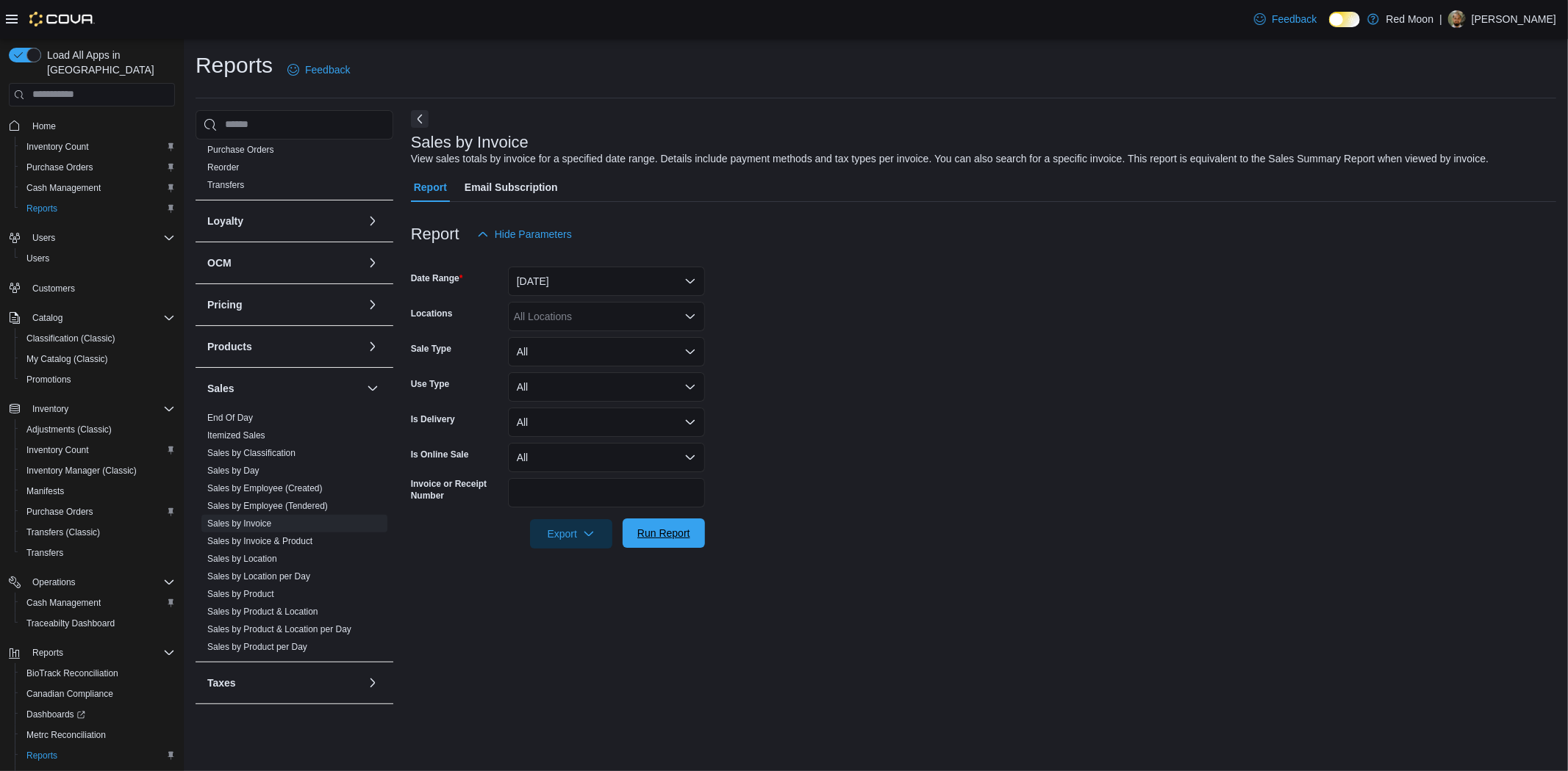
click at [652, 544] on span "Run Report" at bounding box center [663, 533] width 65 height 29
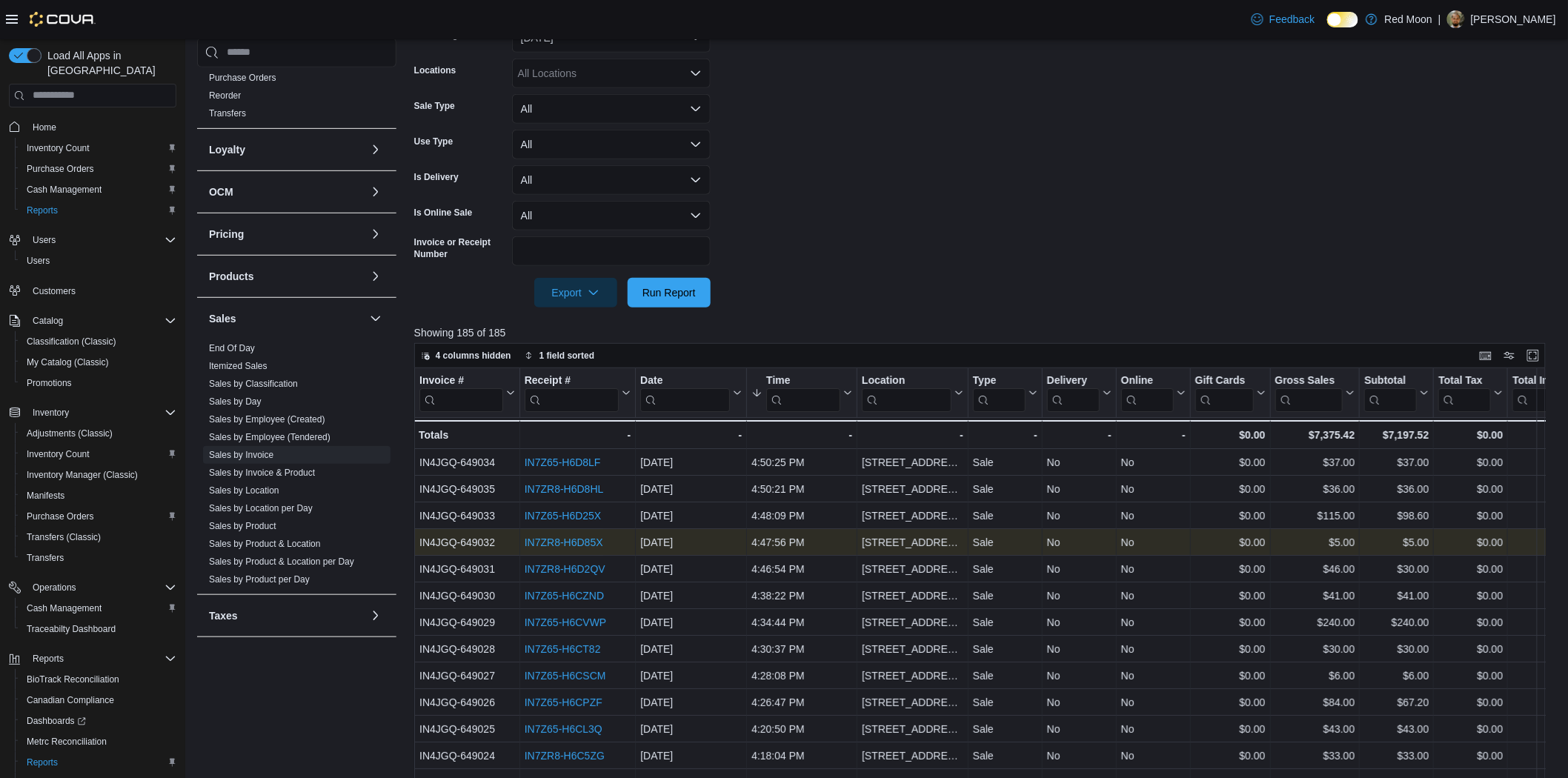
scroll to position [247, 0]
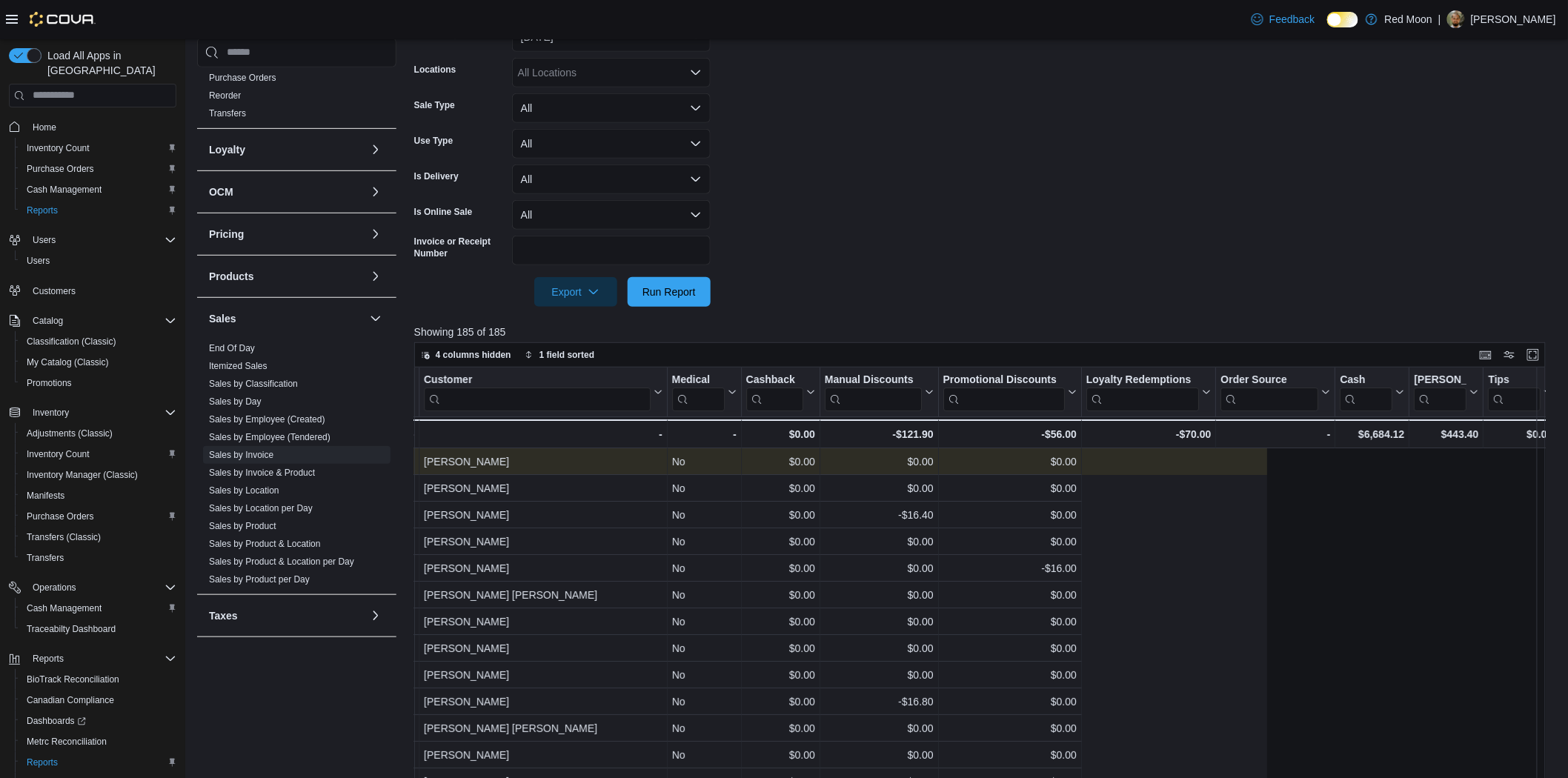
drag, startPoint x: 753, startPoint y: 469, endPoint x: 1271, endPoint y: 464, distance: 518.0
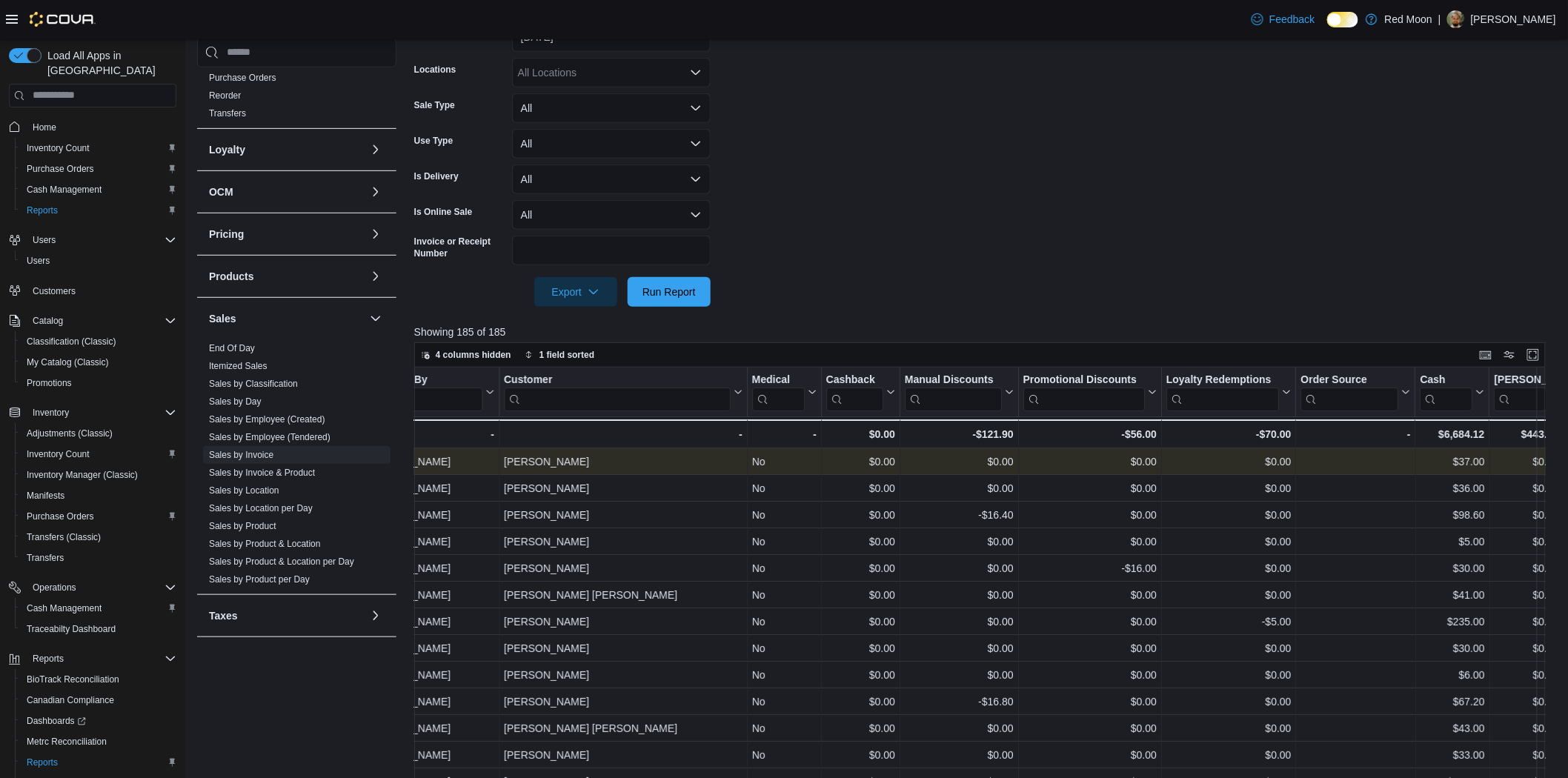
drag, startPoint x: 1191, startPoint y: 467, endPoint x: 1120, endPoint y: 468, distance: 71.0
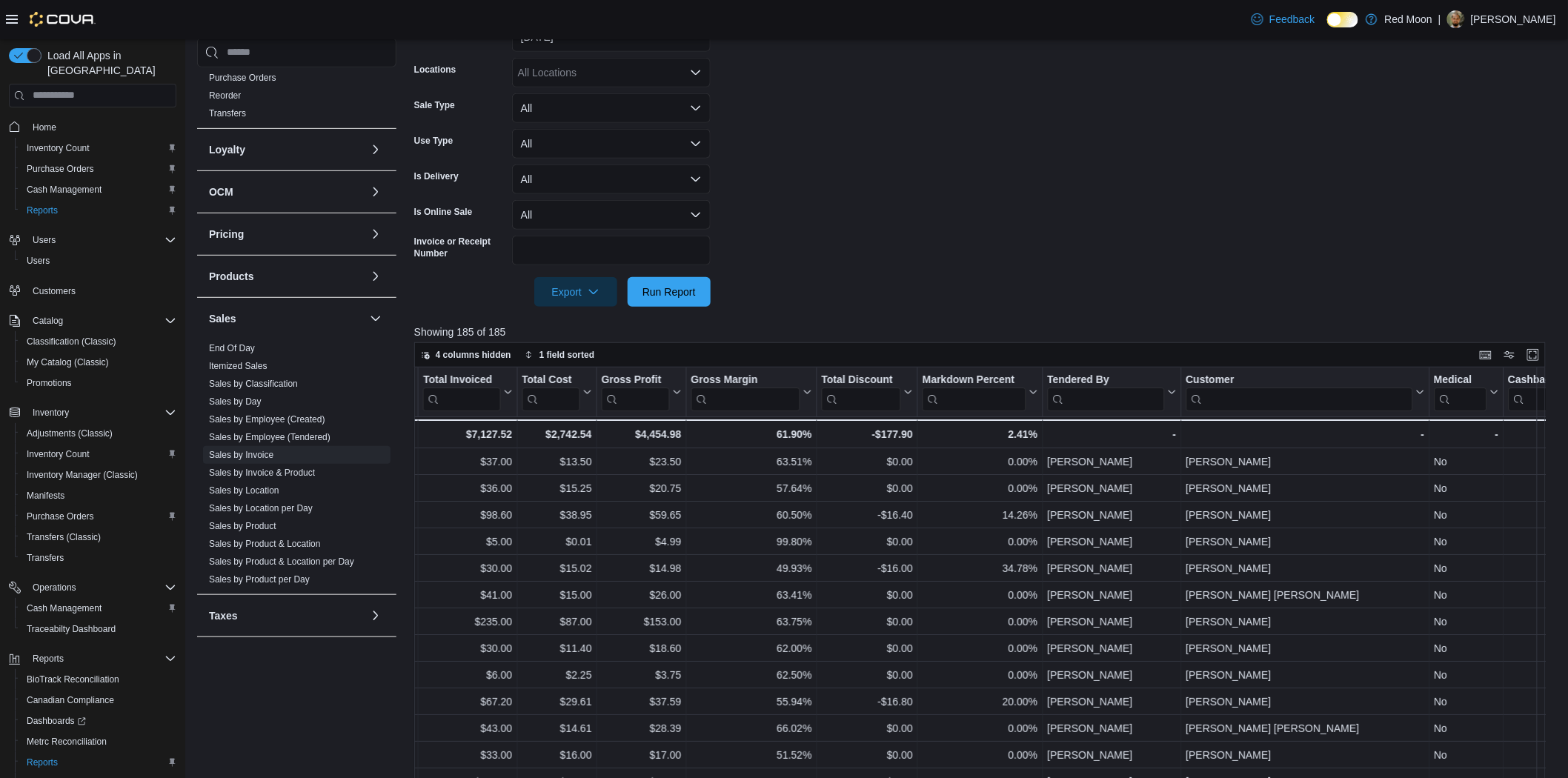
scroll to position [1, 0]
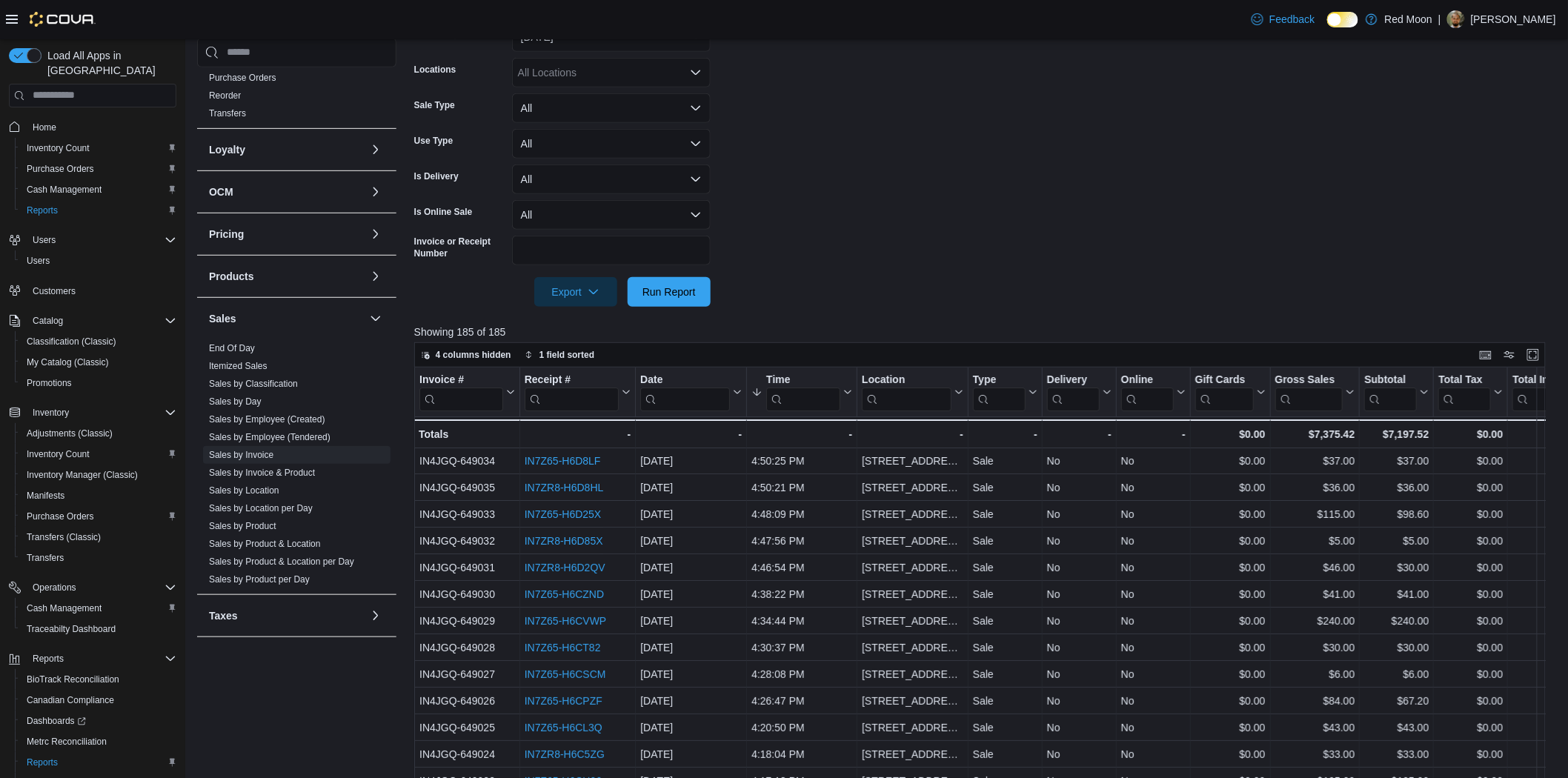
drag, startPoint x: 1263, startPoint y: 460, endPoint x: 646, endPoint y: 471, distance: 617.1
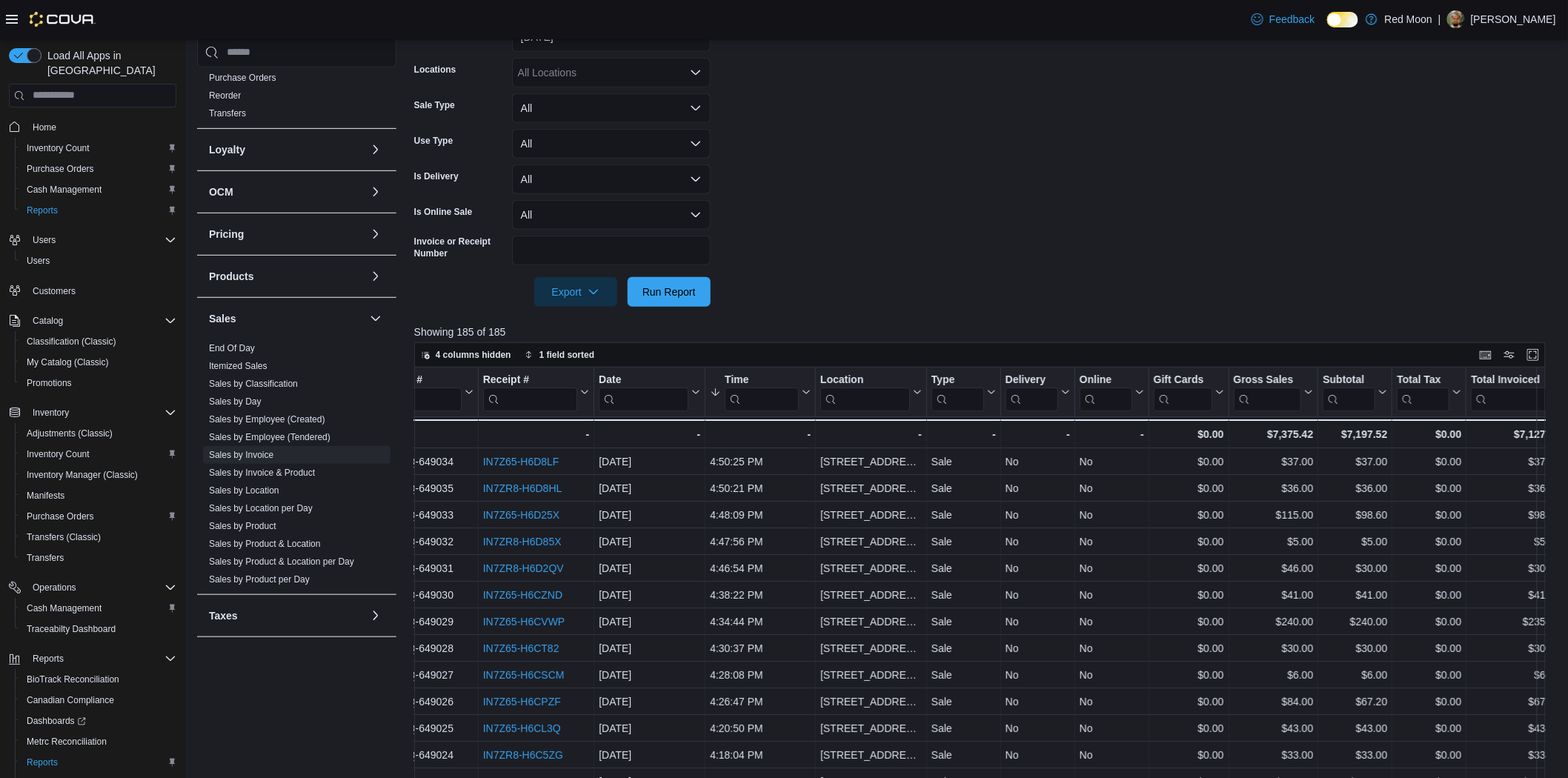
drag, startPoint x: 641, startPoint y: 459, endPoint x: 787, endPoint y: 471, distance: 146.5
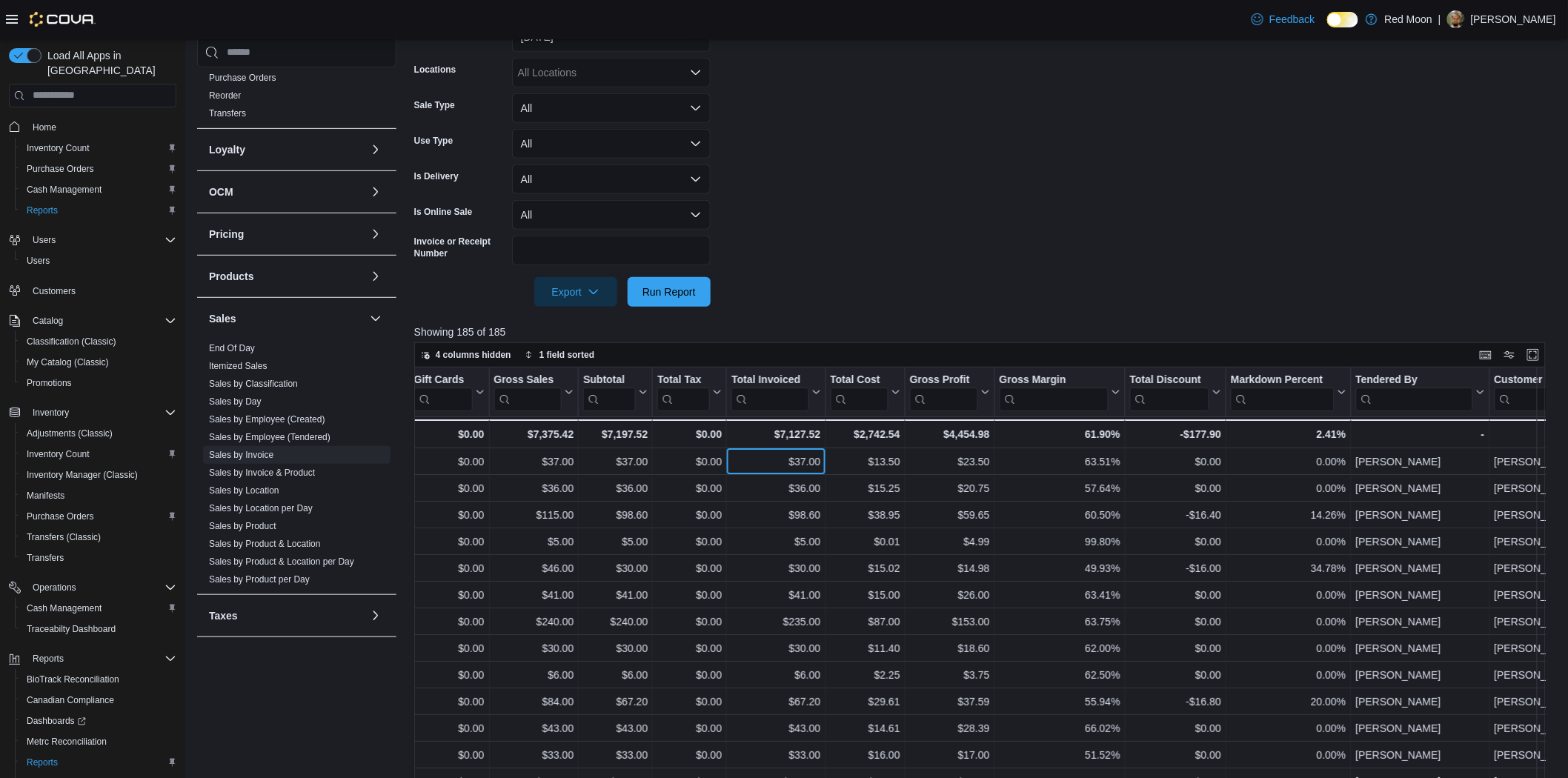
drag, startPoint x: 799, startPoint y: 464, endPoint x: 855, endPoint y: 463, distance: 56.0
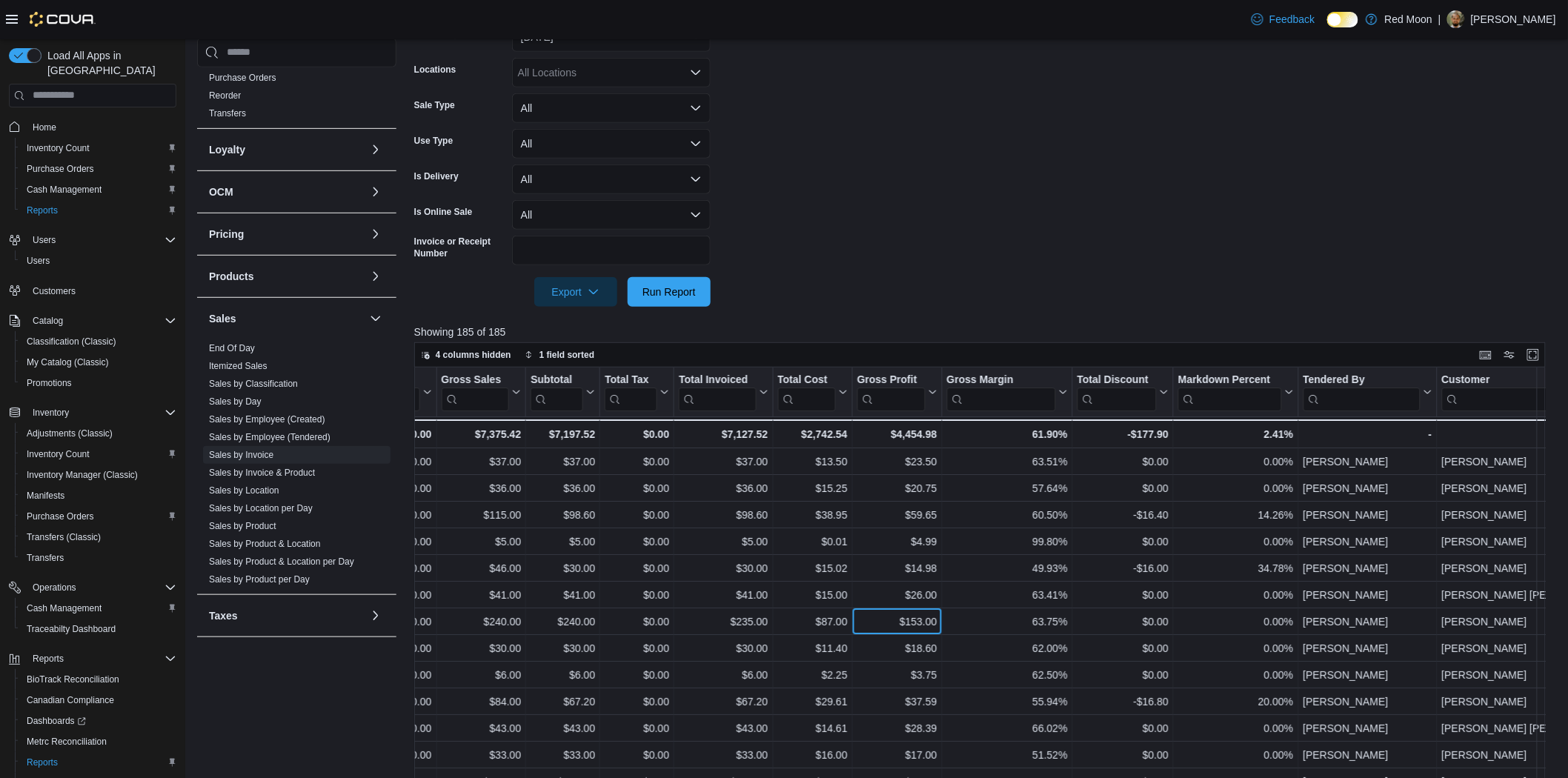
scroll to position [0, 732]
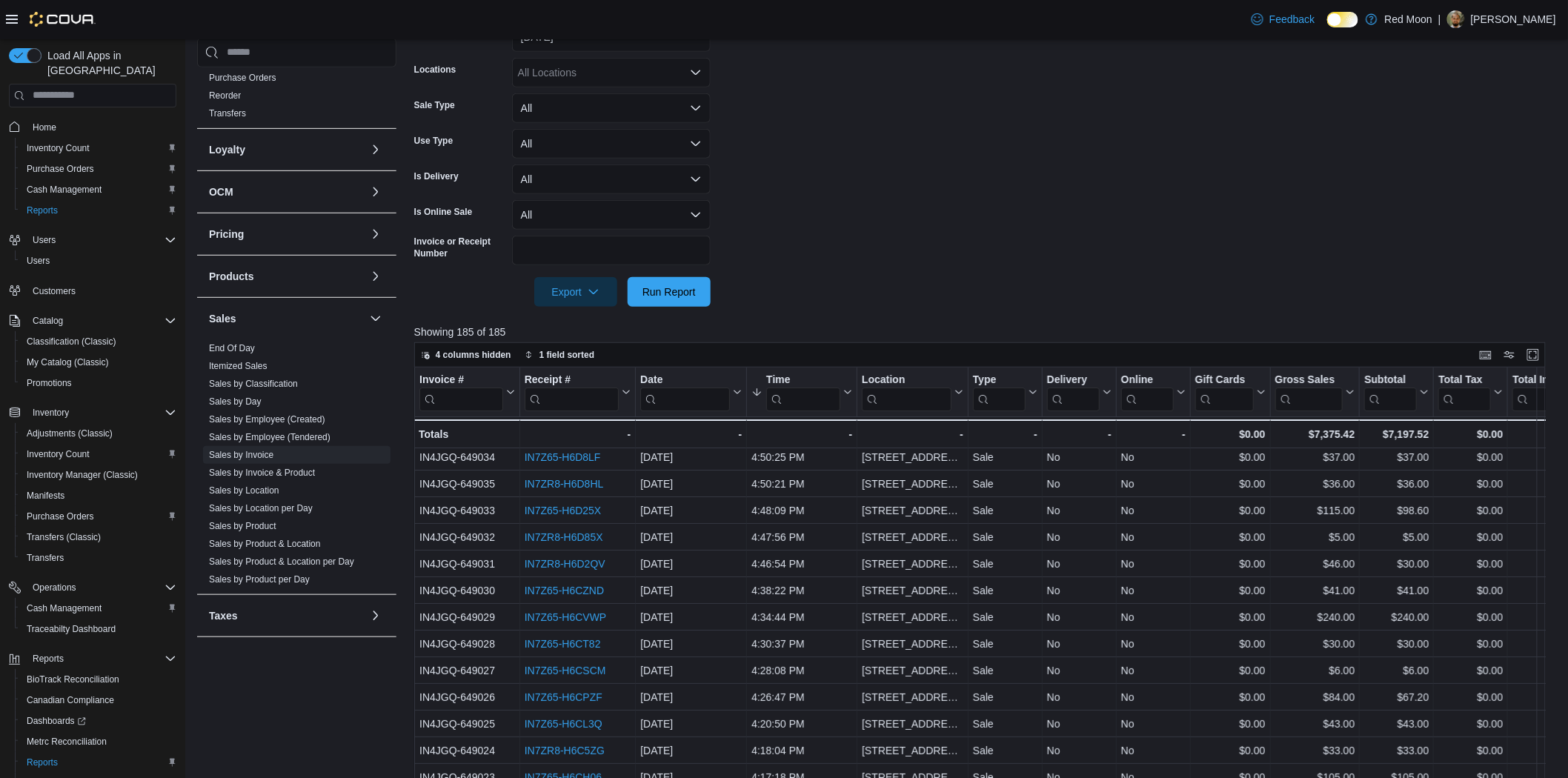
drag, startPoint x: 871, startPoint y: 620, endPoint x: 632, endPoint y: 637, distance: 239.6
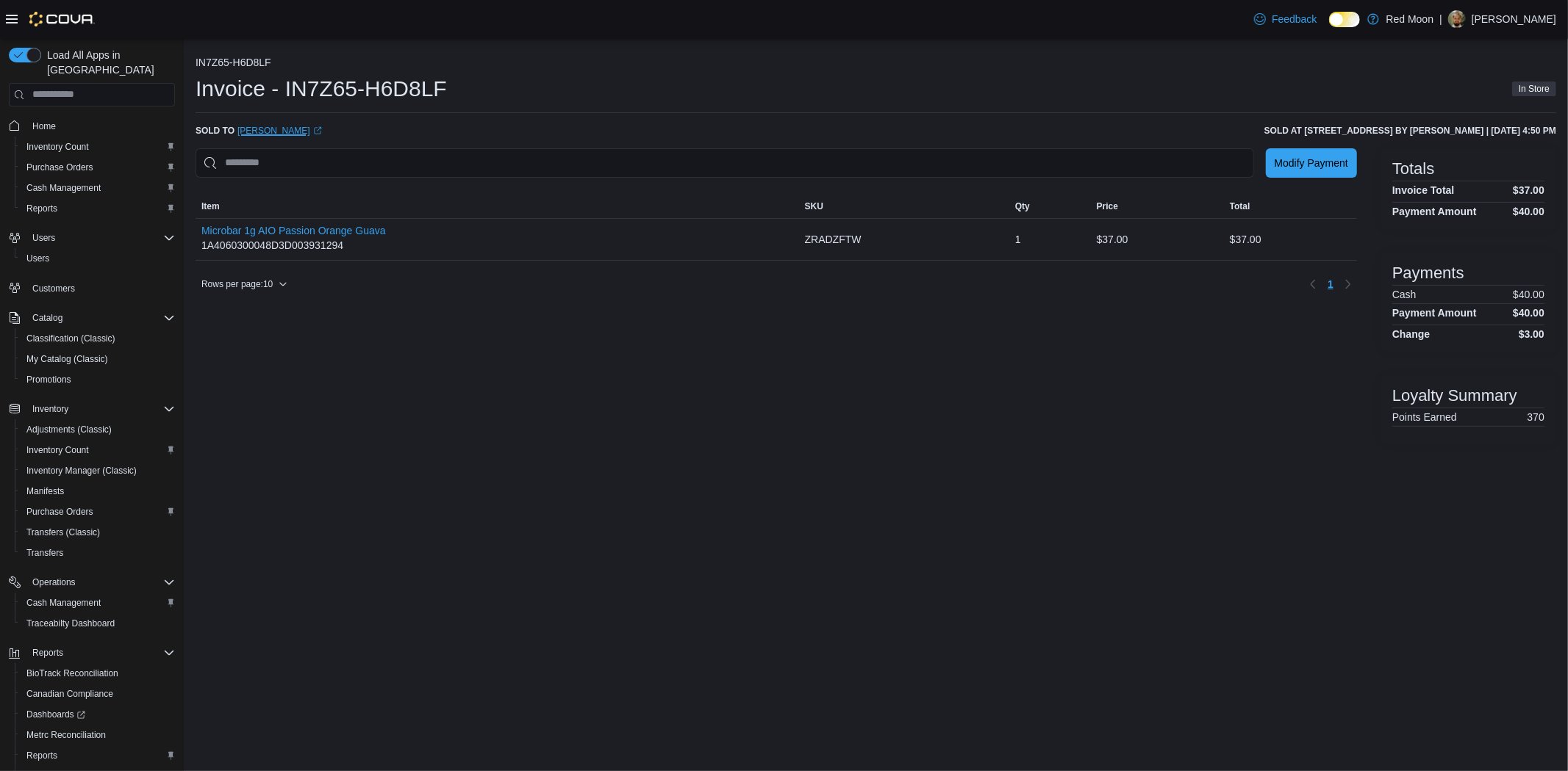
click at [288, 130] on link "Eilen Ibanezrimbau (opens in a new tab or window)" at bounding box center [279, 131] width 84 height 12
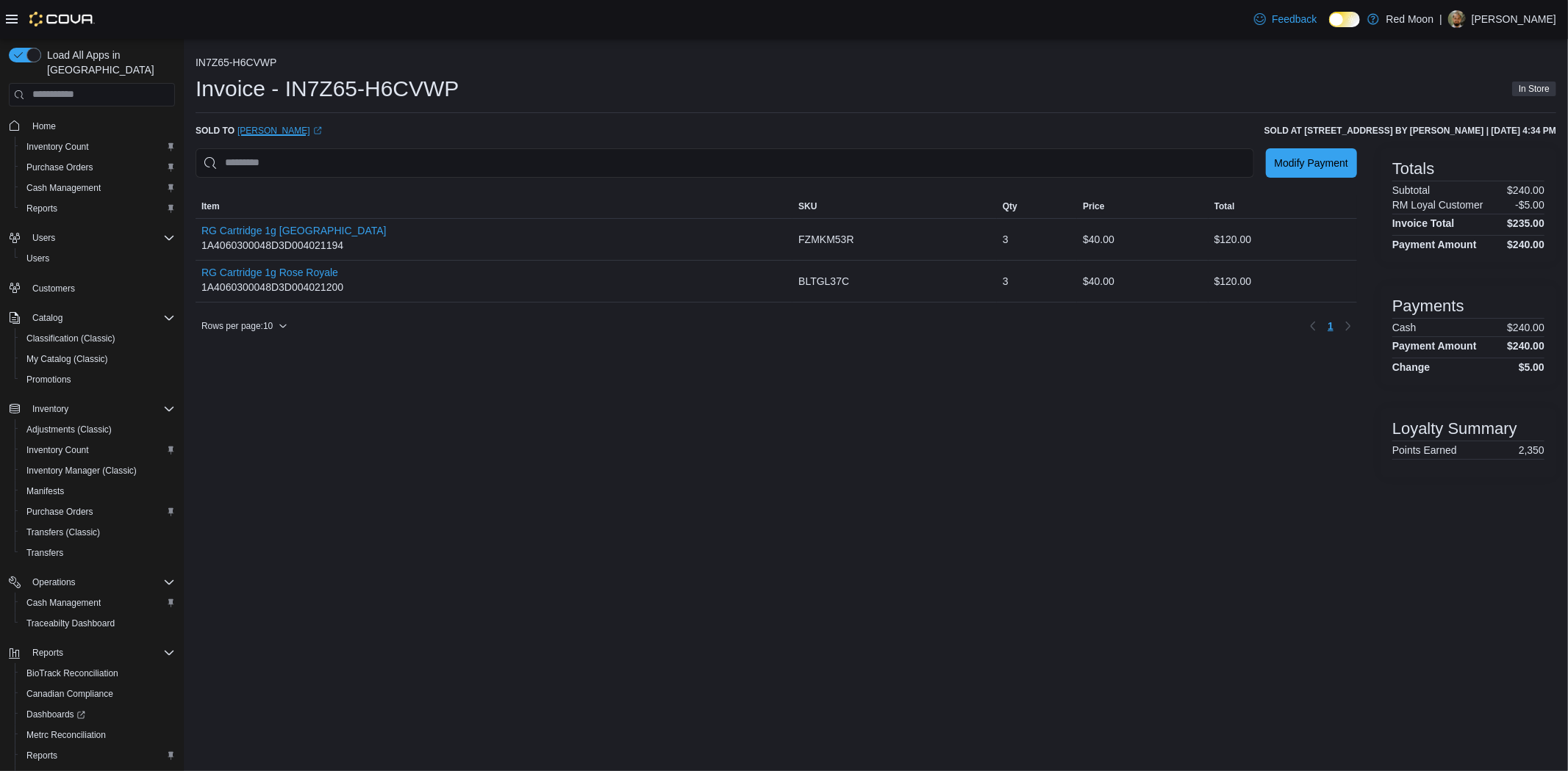
click at [268, 130] on link "Sylvain White (opens in a new tab or window)" at bounding box center [279, 131] width 84 height 12
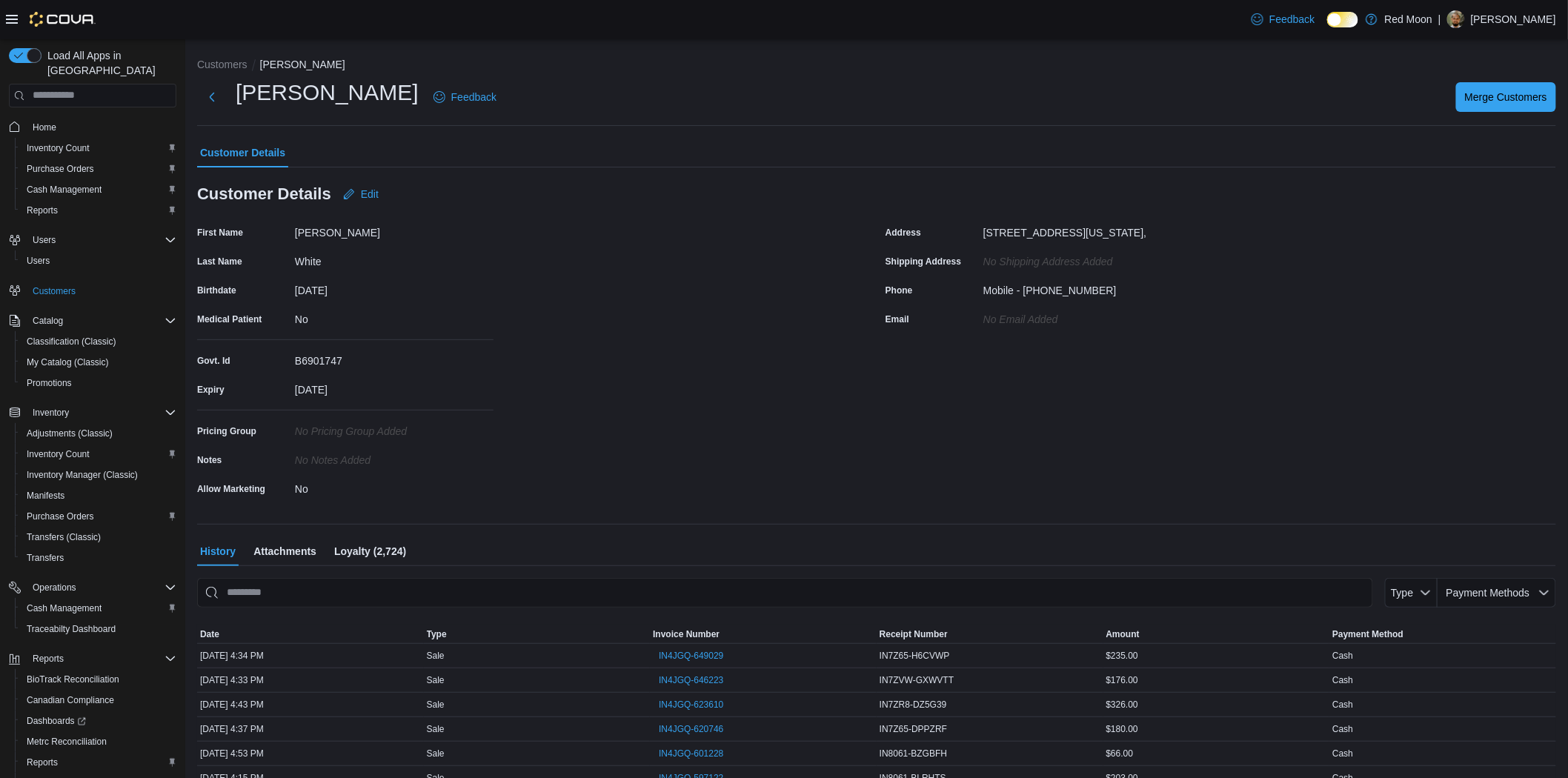
click at [287, 550] on span "Attachments" at bounding box center [284, 551] width 63 height 29
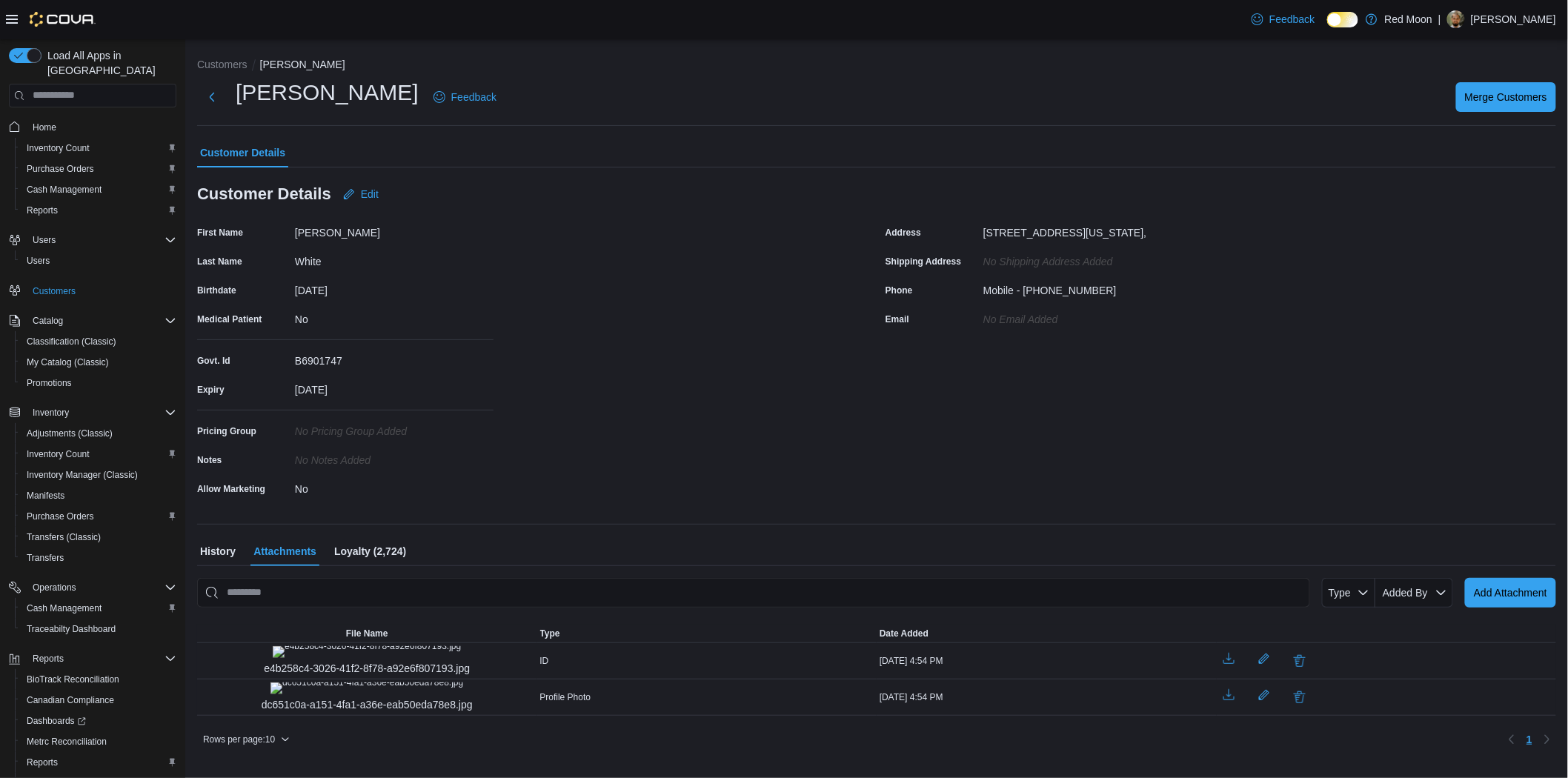
scroll to position [72, 0]
click at [357, 683] on img "dc651c0a-a151-4fa1-a36e-eab50eda78e8.jpg" at bounding box center [366, 688] width 193 height 12
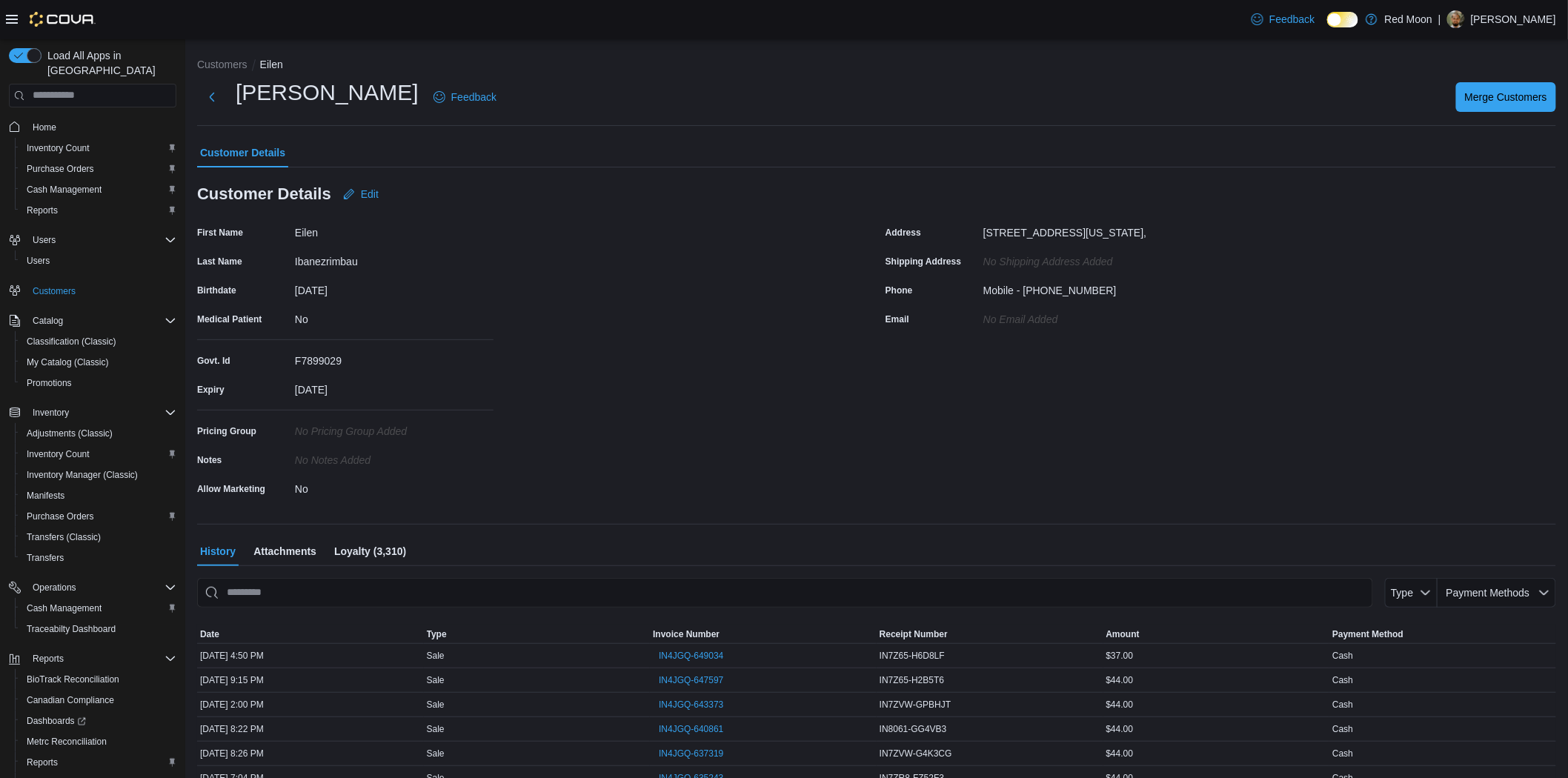
click at [284, 552] on span "Attachments" at bounding box center [284, 551] width 63 height 29
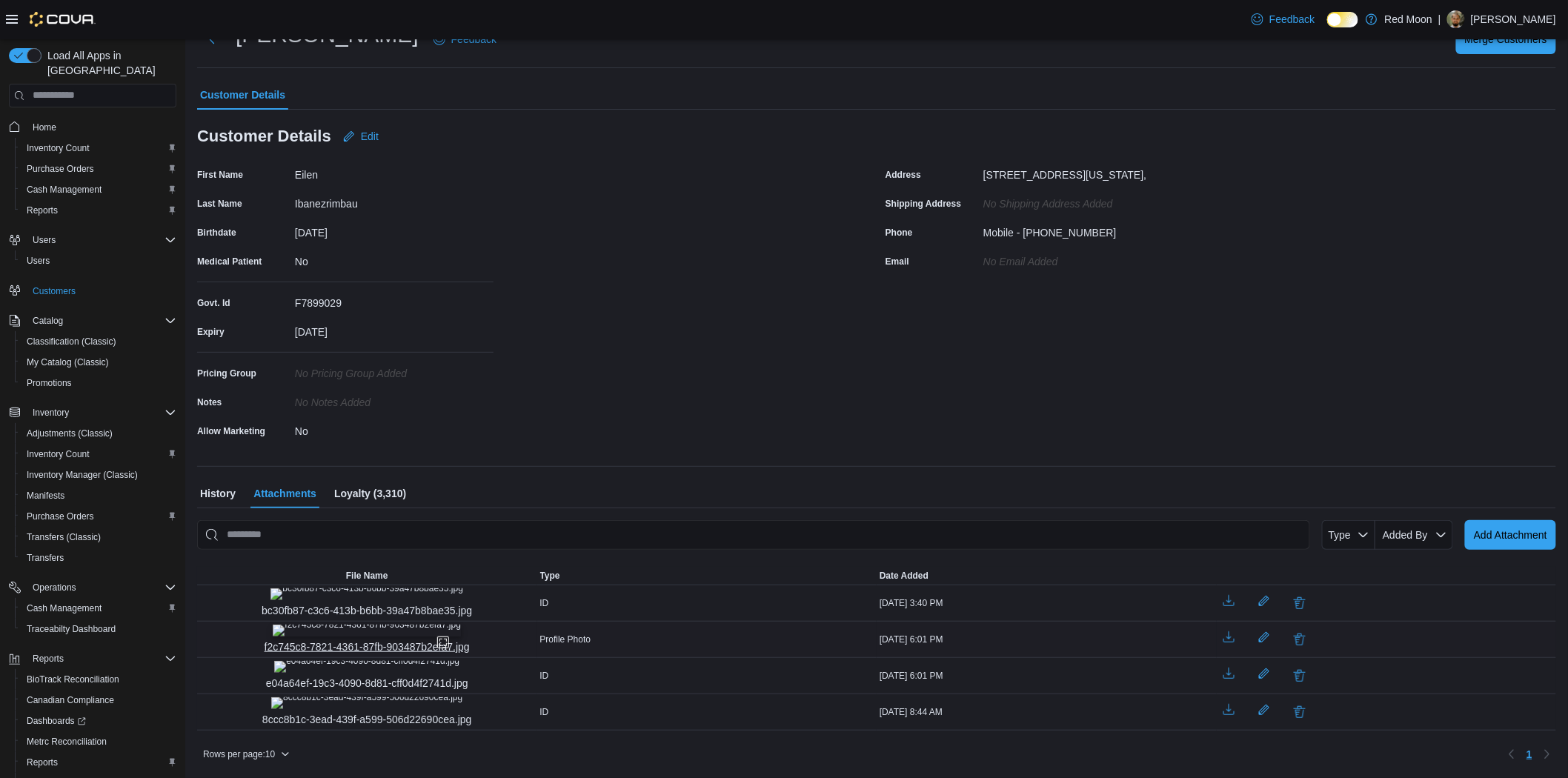
scroll to position [130, 0]
click at [384, 625] on img "f2c745c8-7821-4361-87fb-903487b2efa7.jpg" at bounding box center [366, 630] width 188 height 12
click at [358, 589] on img "bc30fb87-c3c6-413b-b6bb-39a47b8bae35.jpg" at bounding box center [366, 594] width 193 height 12
click at [353, 698] on img "8ccc8b1c-3ead-439f-a599-506d22690cea.jpg" at bounding box center [366, 703] width 191 height 12
